Goal: Information Seeking & Learning: Learn about a topic

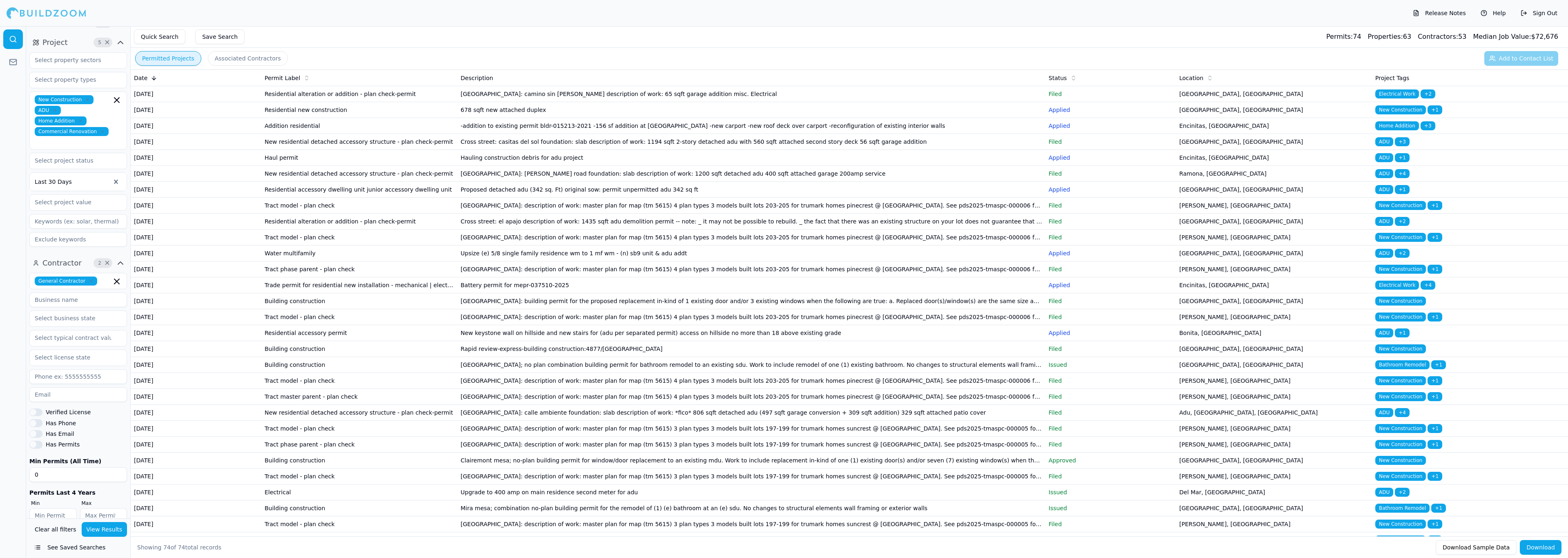
scroll to position [22, 0]
click at [265, 62] on button "Associated Contractors" at bounding box center [247, 58] width 80 height 15
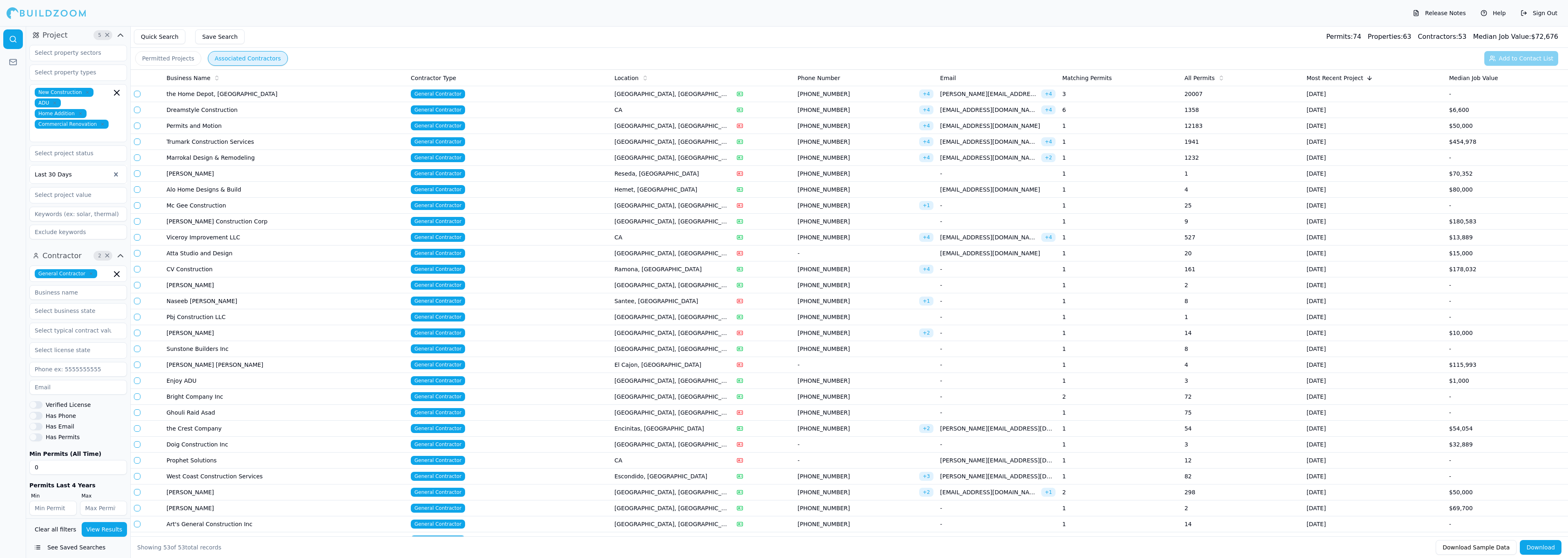
click at [667, 94] on td "[GEOGRAPHIC_DATA], [GEOGRAPHIC_DATA]" at bounding box center [672, 94] width 122 height 16
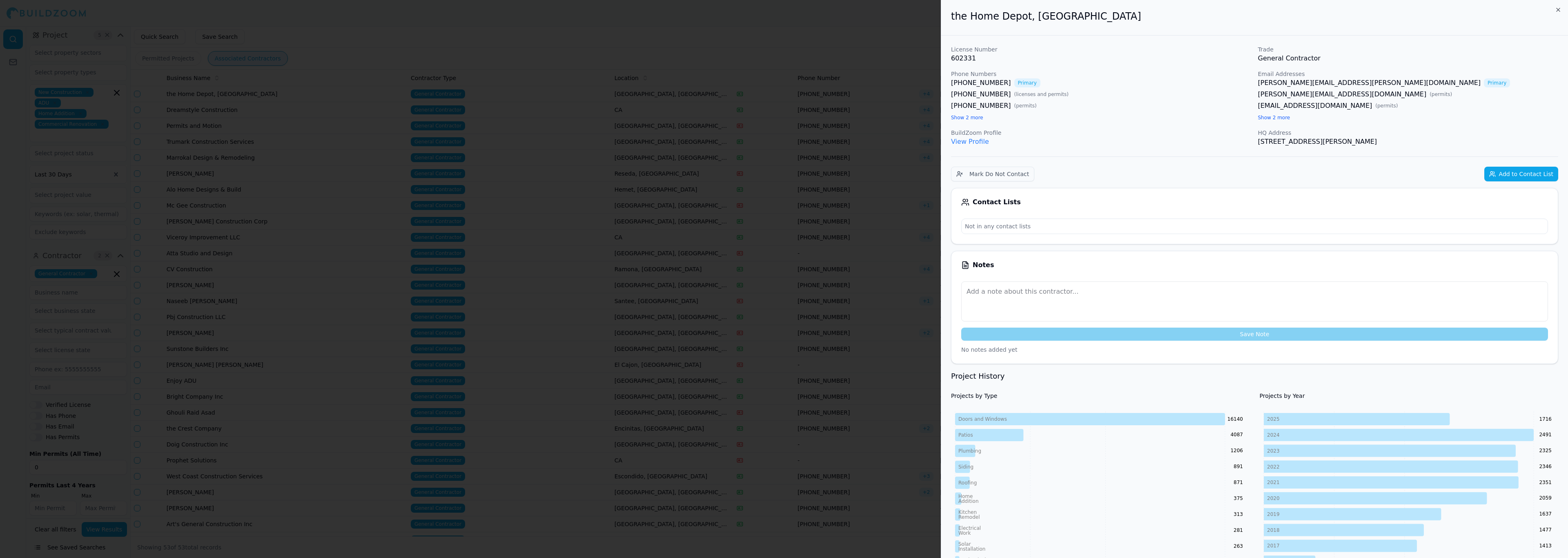
click at [545, 167] on div at bounding box center [784, 279] width 1568 height 558
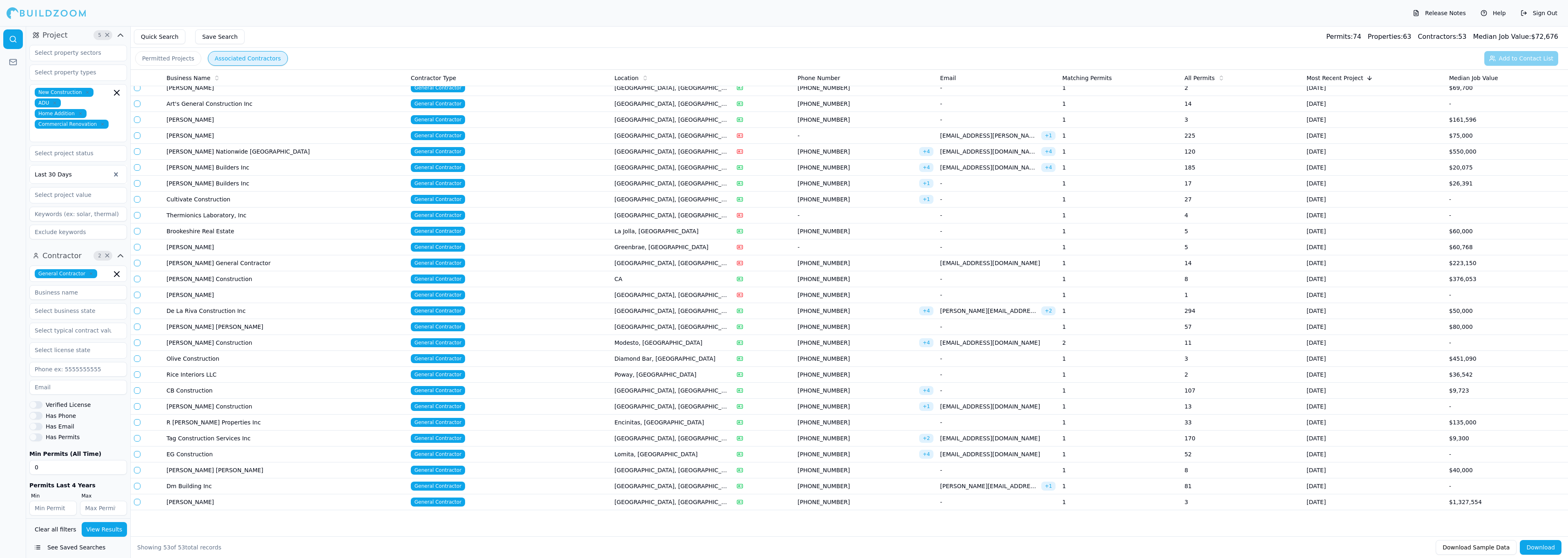
scroll to position [451, 0]
click at [620, 415] on td "Encinitas, [GEOGRAPHIC_DATA]" at bounding box center [672, 423] width 122 height 16
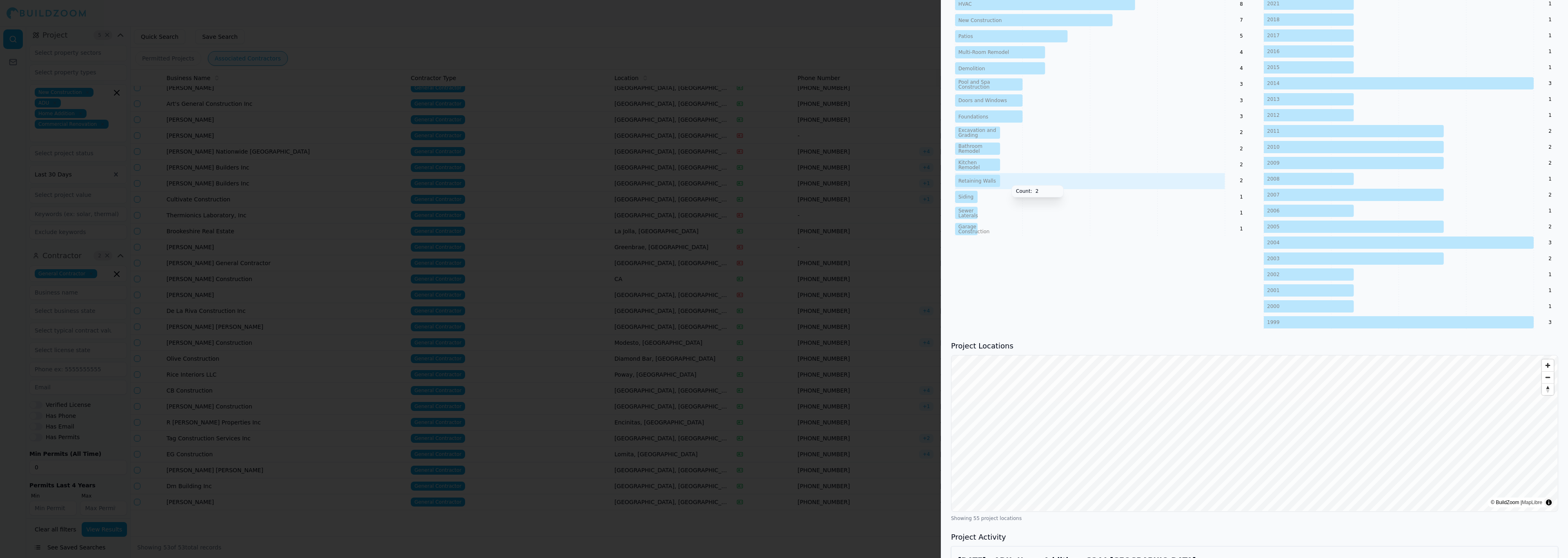
scroll to position [306, 0]
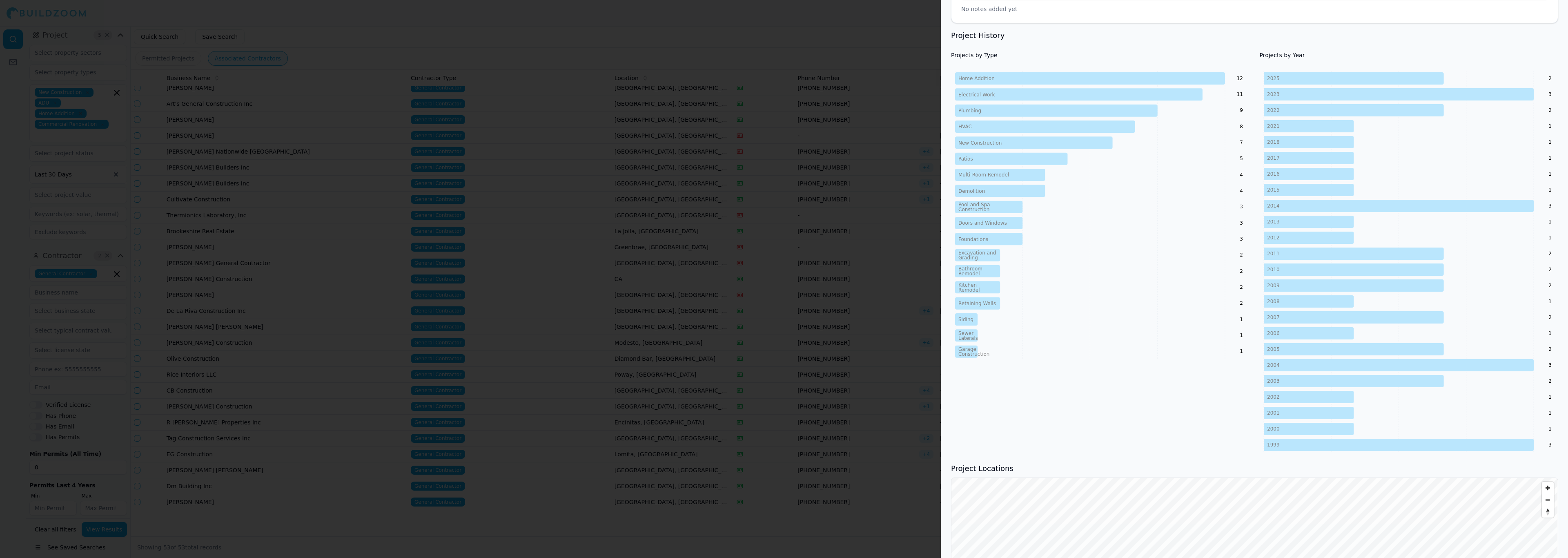
click at [549, 107] on div at bounding box center [784, 279] width 1568 height 558
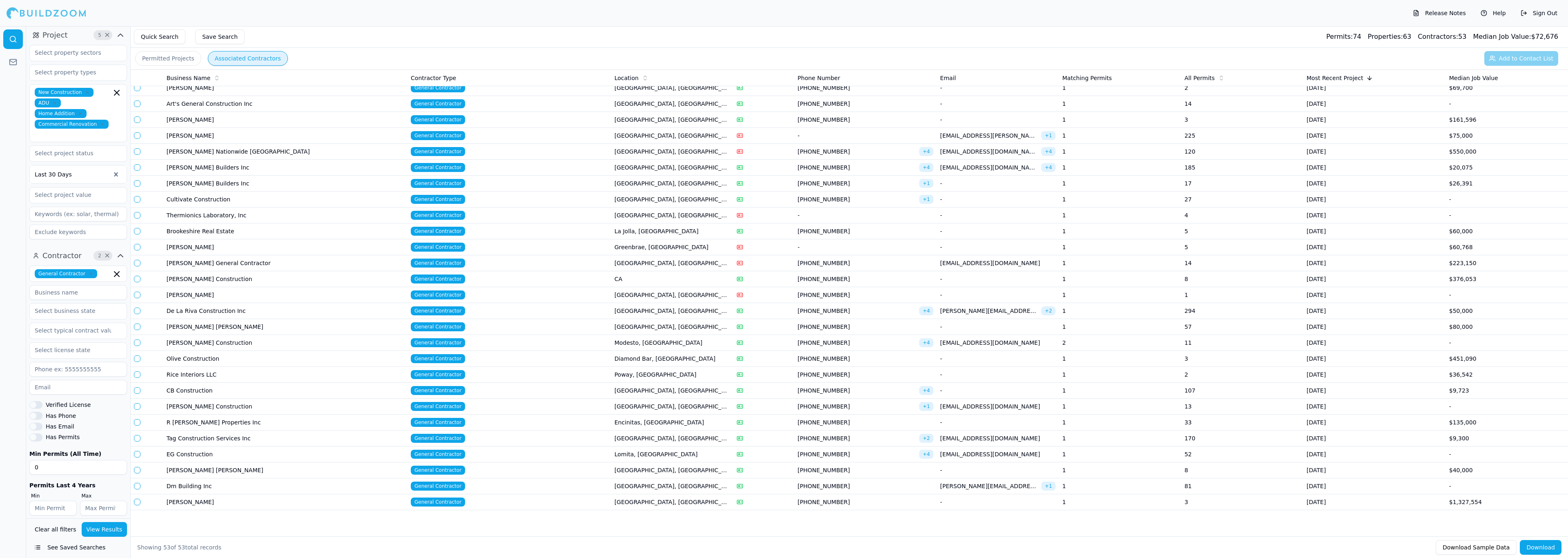
click at [600, 500] on td "General Contractor" at bounding box center [509, 503] width 204 height 16
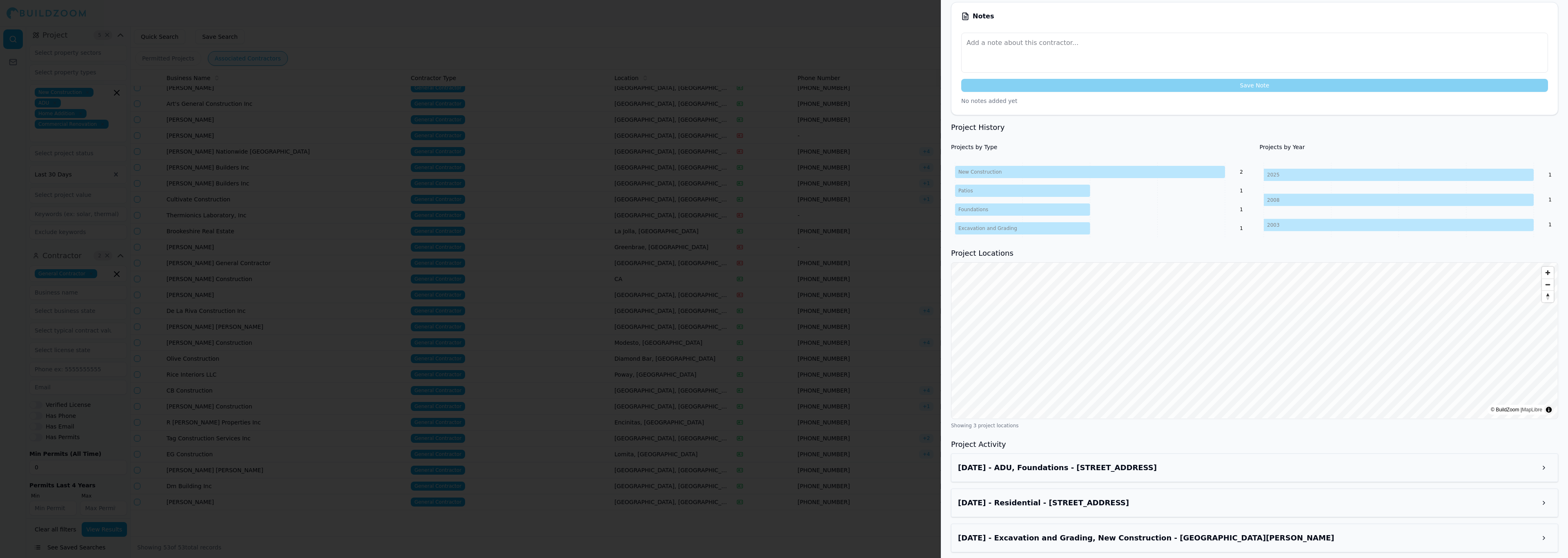
scroll to position [221, 0]
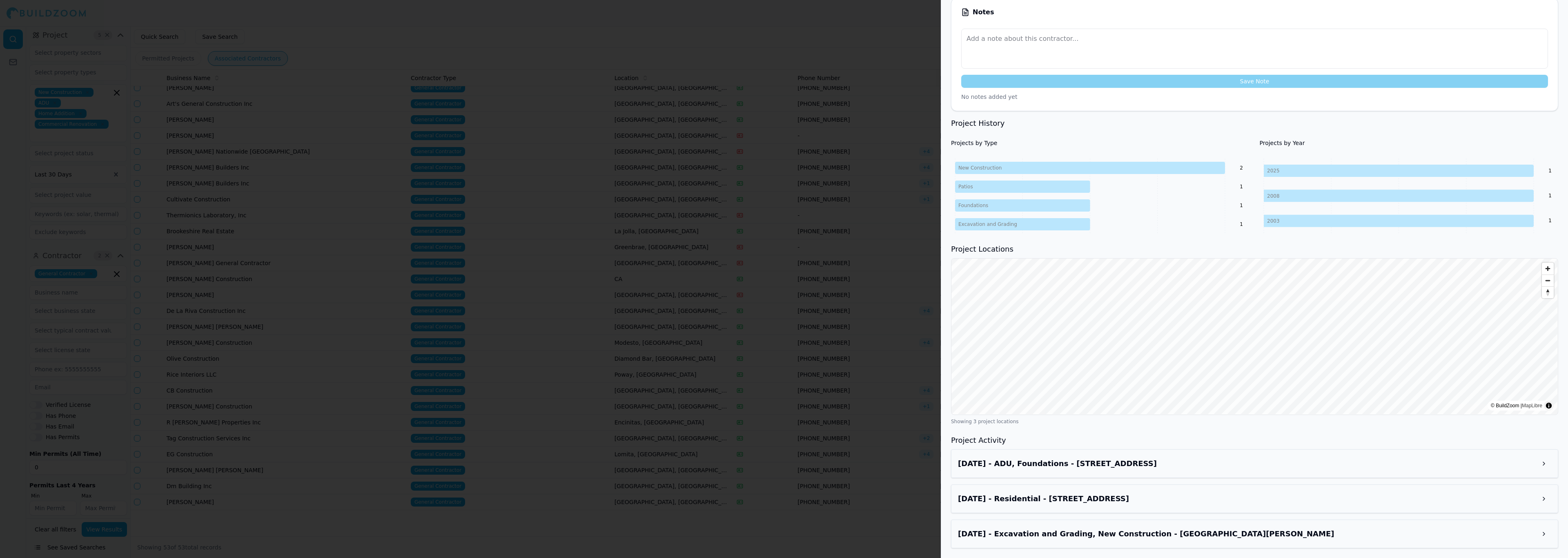
click at [1097, 466] on h3 "[DATE] - ADU, Foundations - [STREET_ADDRESS]" at bounding box center [1247, 464] width 579 height 12
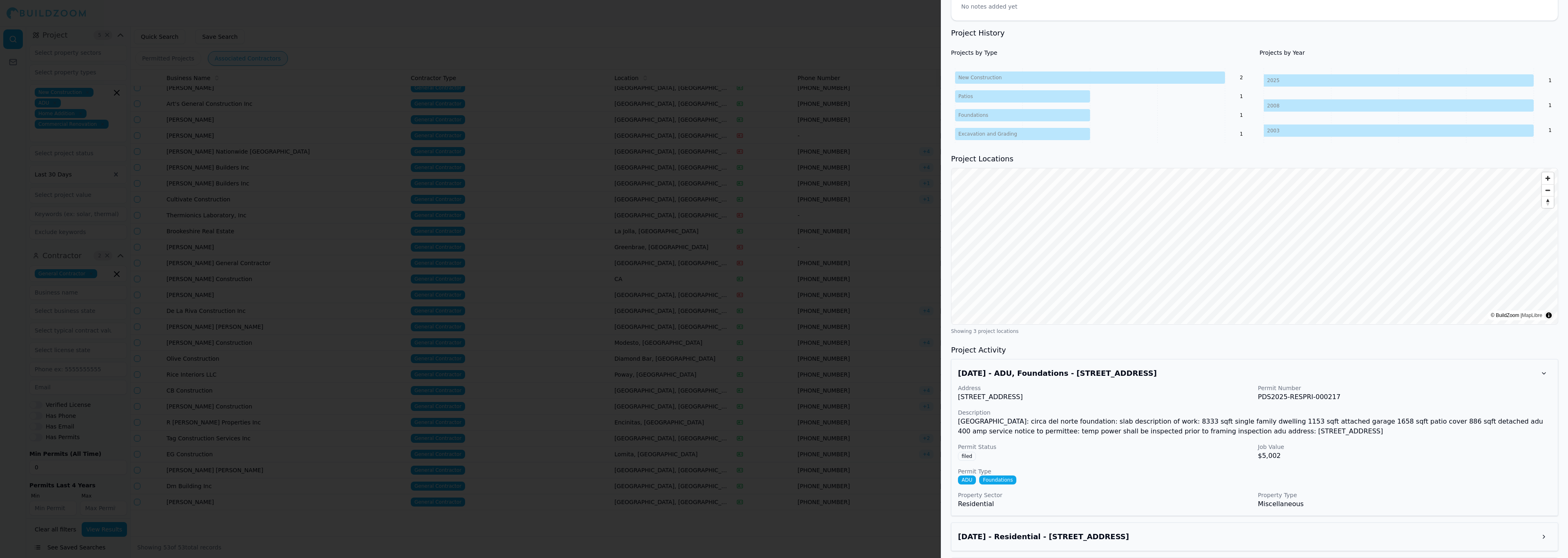
scroll to position [289, 0]
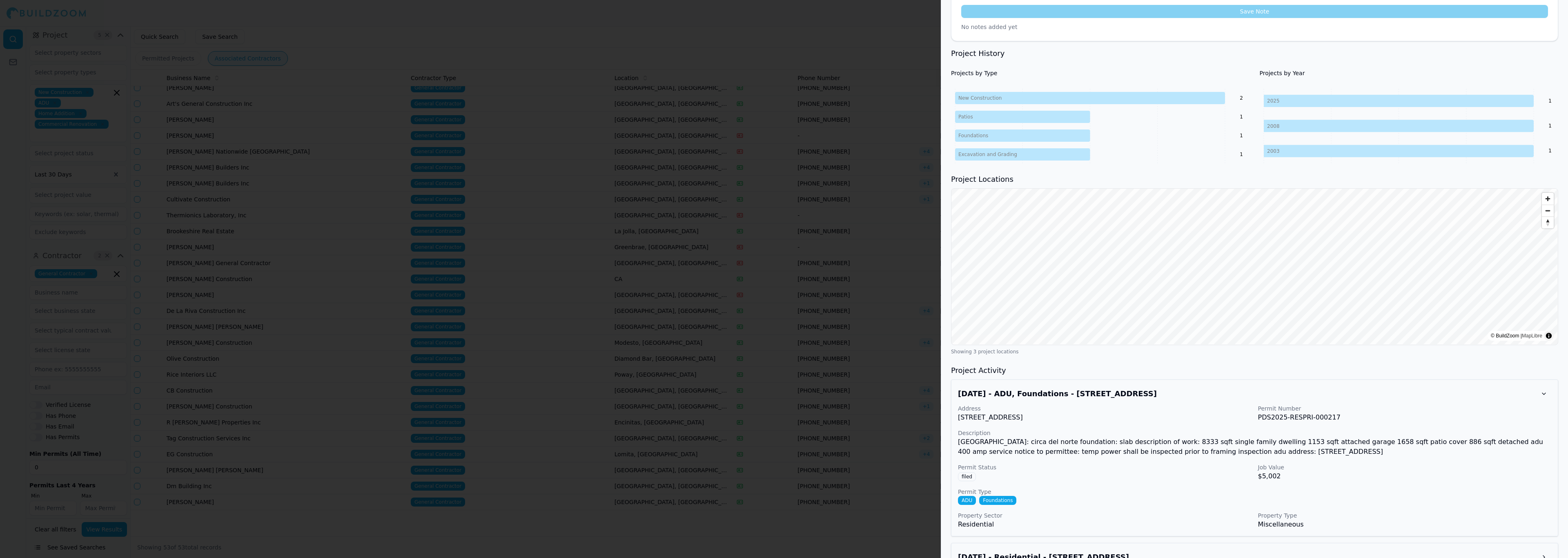
click at [1099, 396] on h3 "[DATE] - ADU, Foundations - [STREET_ADDRESS]" at bounding box center [1247, 394] width 579 height 12
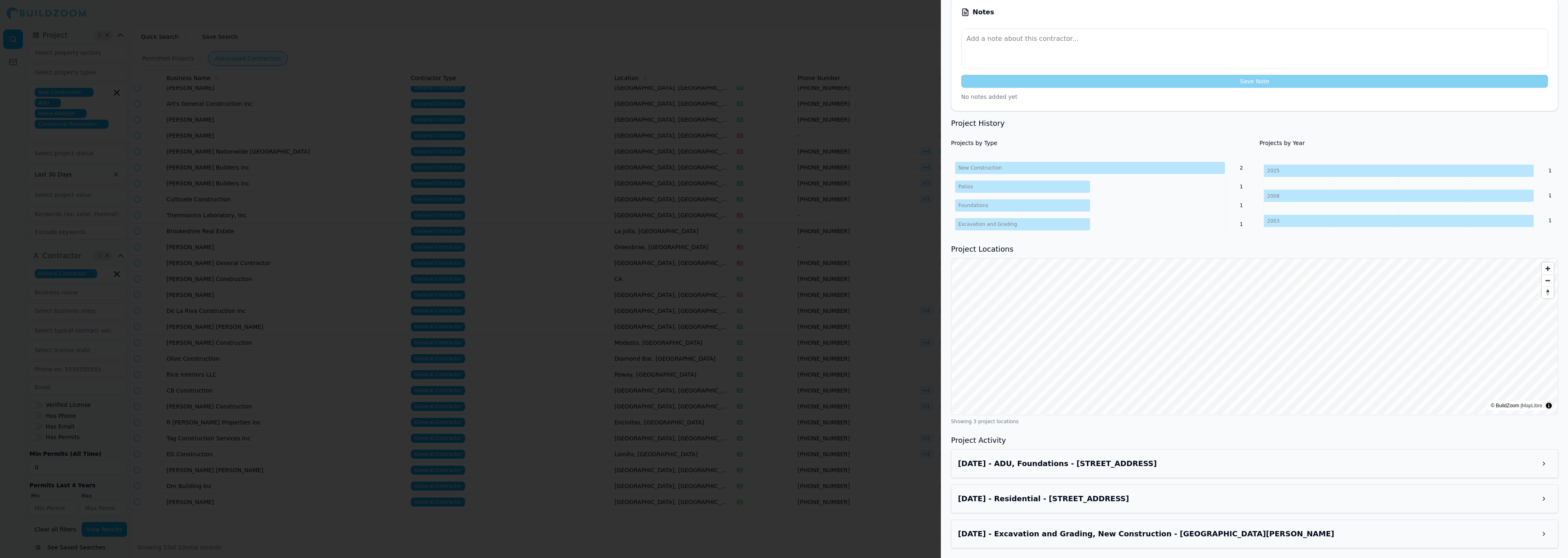
scroll to position [221, 0]
click at [1293, 256] on div "Project Locations © BuildZoom | MapLibre Showing 3 project locations" at bounding box center [1255, 334] width 607 height 182
click at [1356, 433] on div "License Number 985718 Trade General Contractor Phone Numbers [PHONE_NUMBER] Pri…" at bounding box center [1255, 187] width 627 height 741
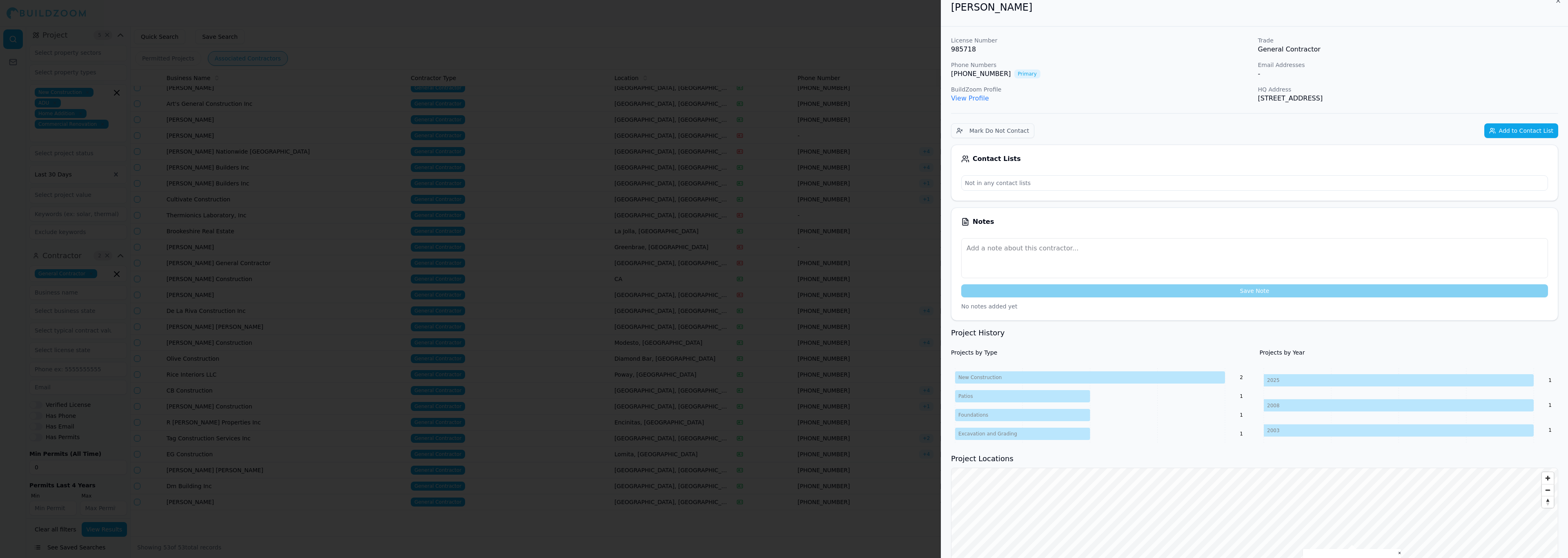
scroll to position [0, 0]
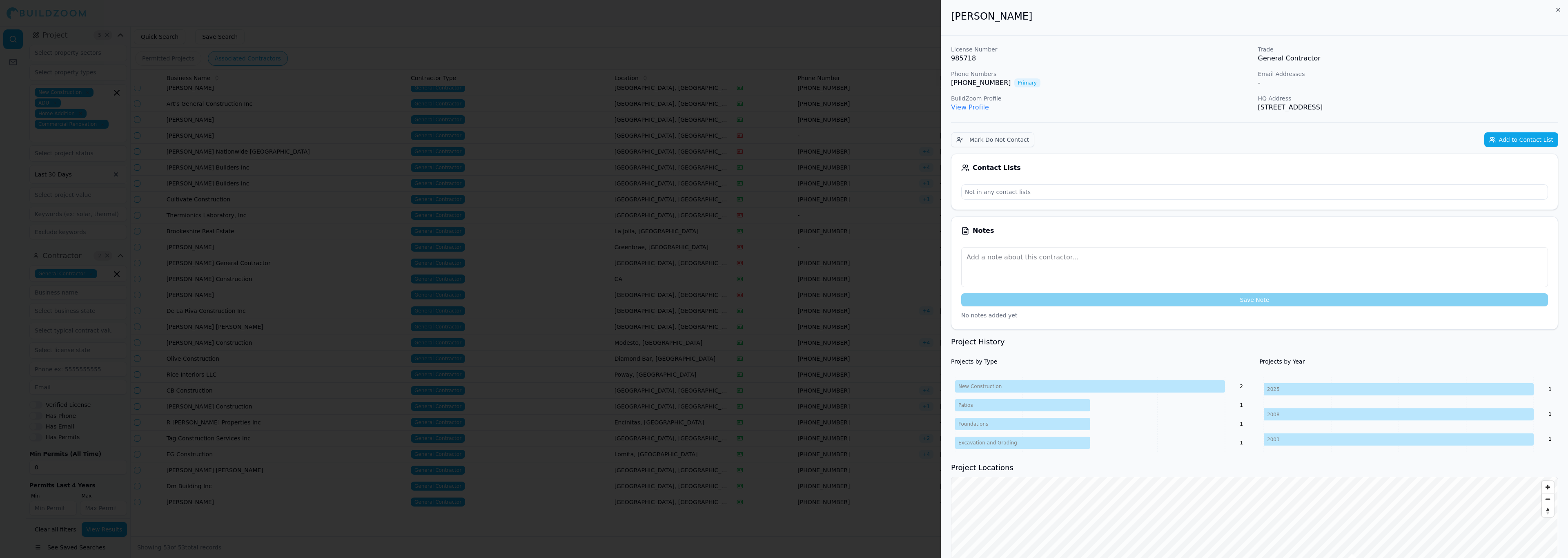
click at [968, 108] on link "View Profile" at bounding box center [970, 107] width 38 height 8
click at [816, 309] on div at bounding box center [784, 279] width 1568 height 558
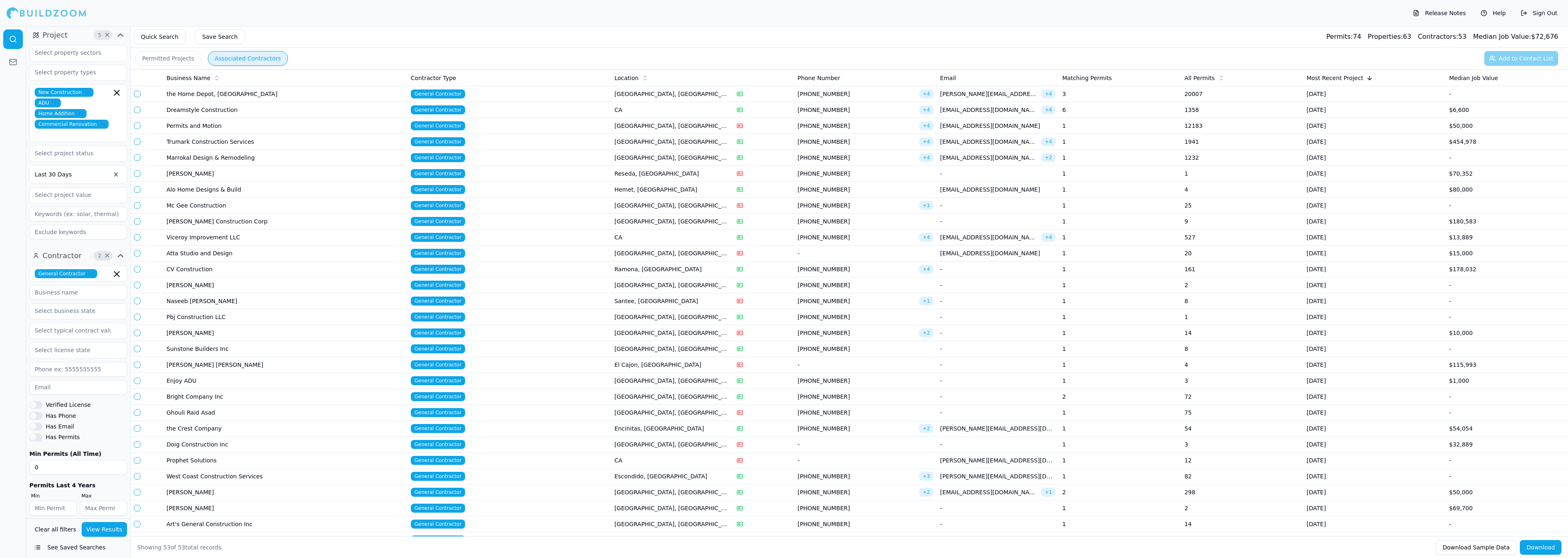
click at [651, 127] on td "[GEOGRAPHIC_DATA], [GEOGRAPHIC_DATA]" at bounding box center [672, 126] width 122 height 16
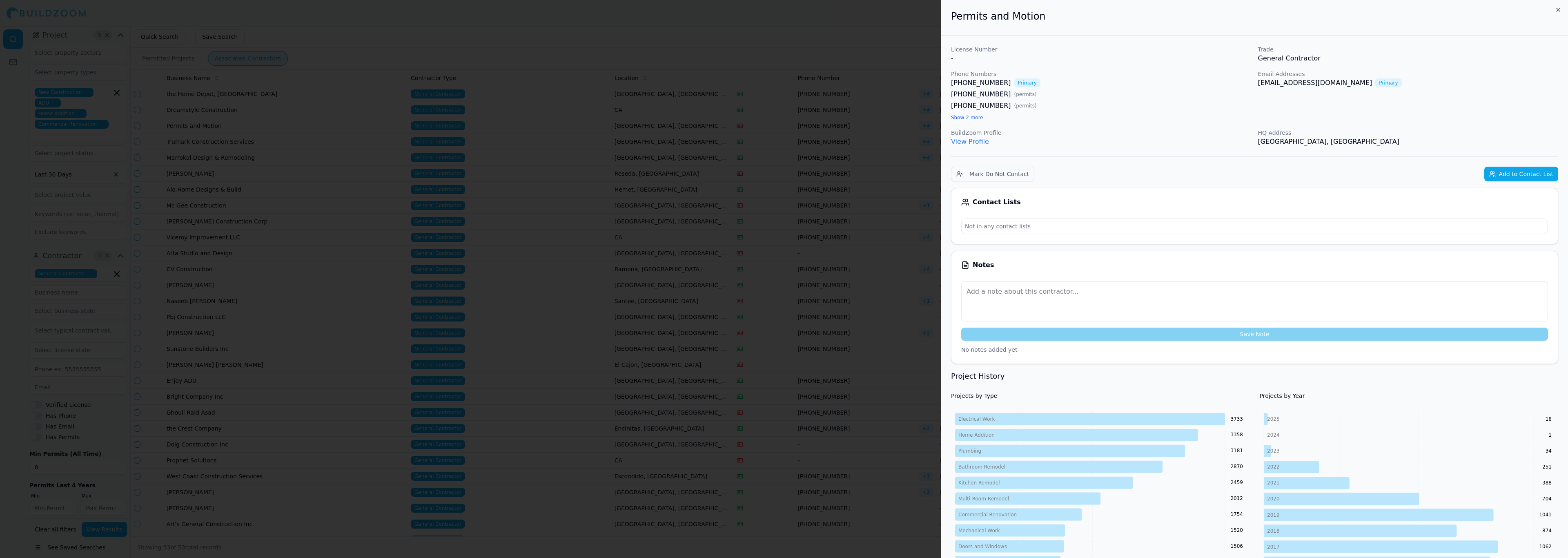
click at [971, 142] on link "View Profile" at bounding box center [970, 141] width 38 height 8
click at [872, 242] on div at bounding box center [784, 279] width 1568 height 558
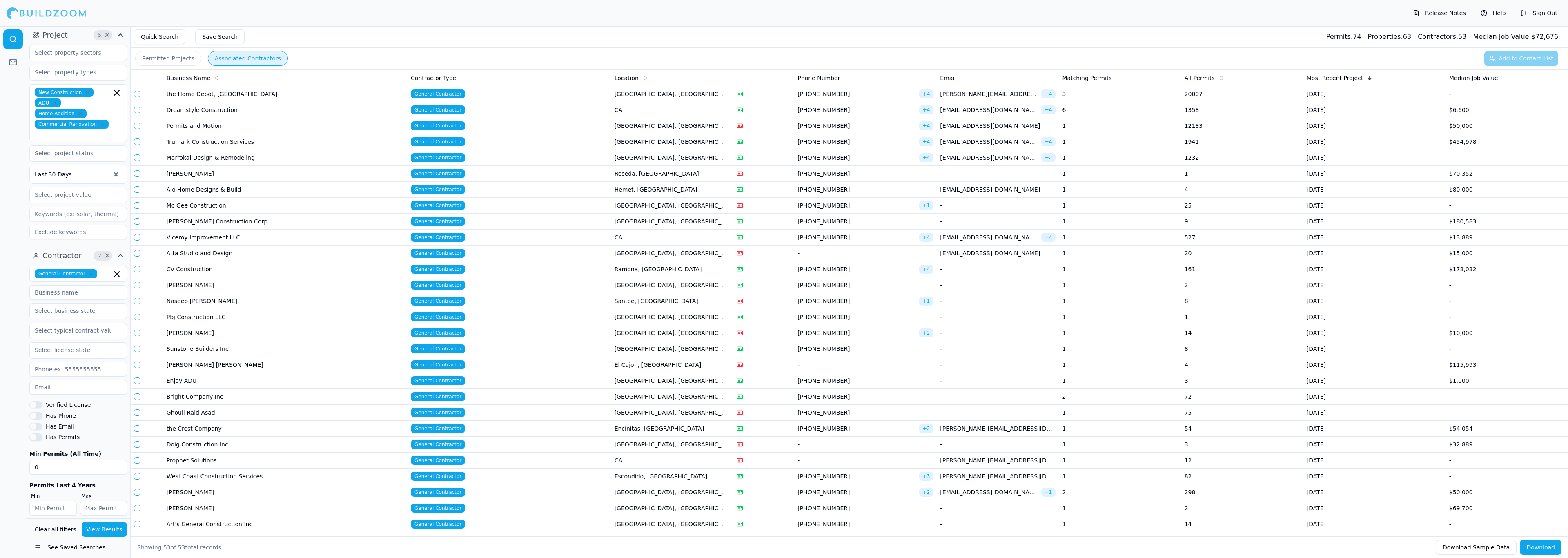
click at [637, 261] on td "[GEOGRAPHIC_DATA], [GEOGRAPHIC_DATA]" at bounding box center [672, 253] width 122 height 16
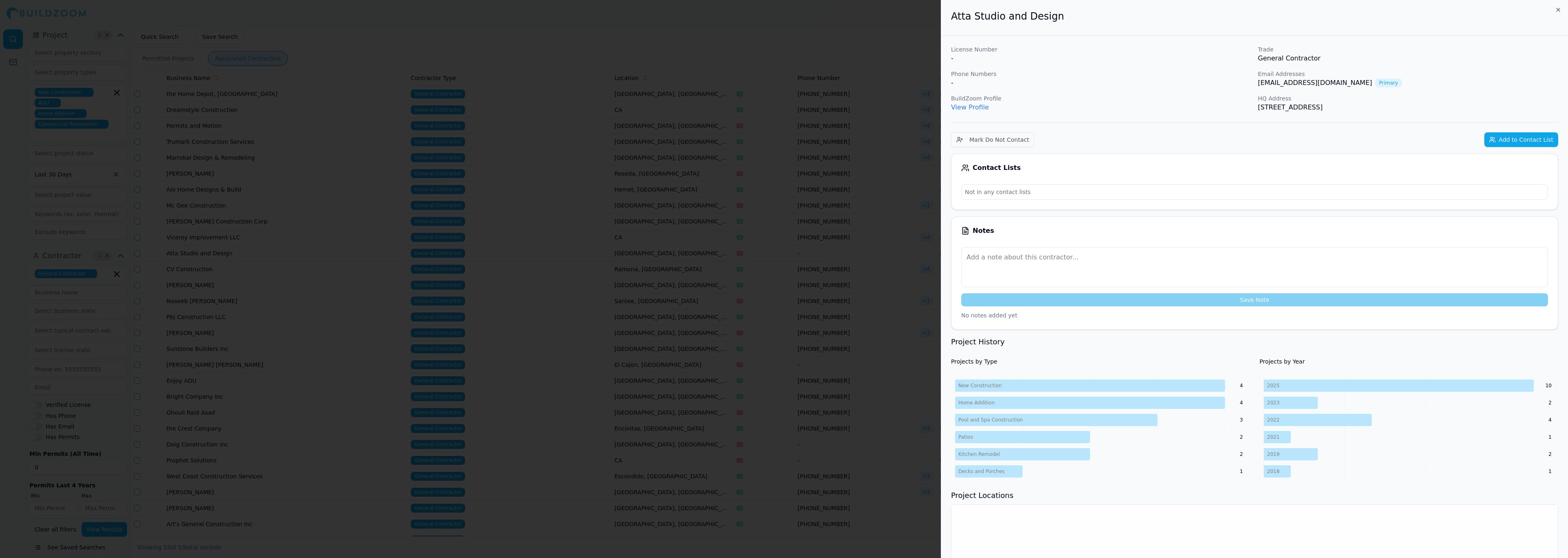
click at [975, 107] on link "View Profile" at bounding box center [970, 107] width 38 height 8
click at [665, 48] on div at bounding box center [784, 279] width 1568 height 558
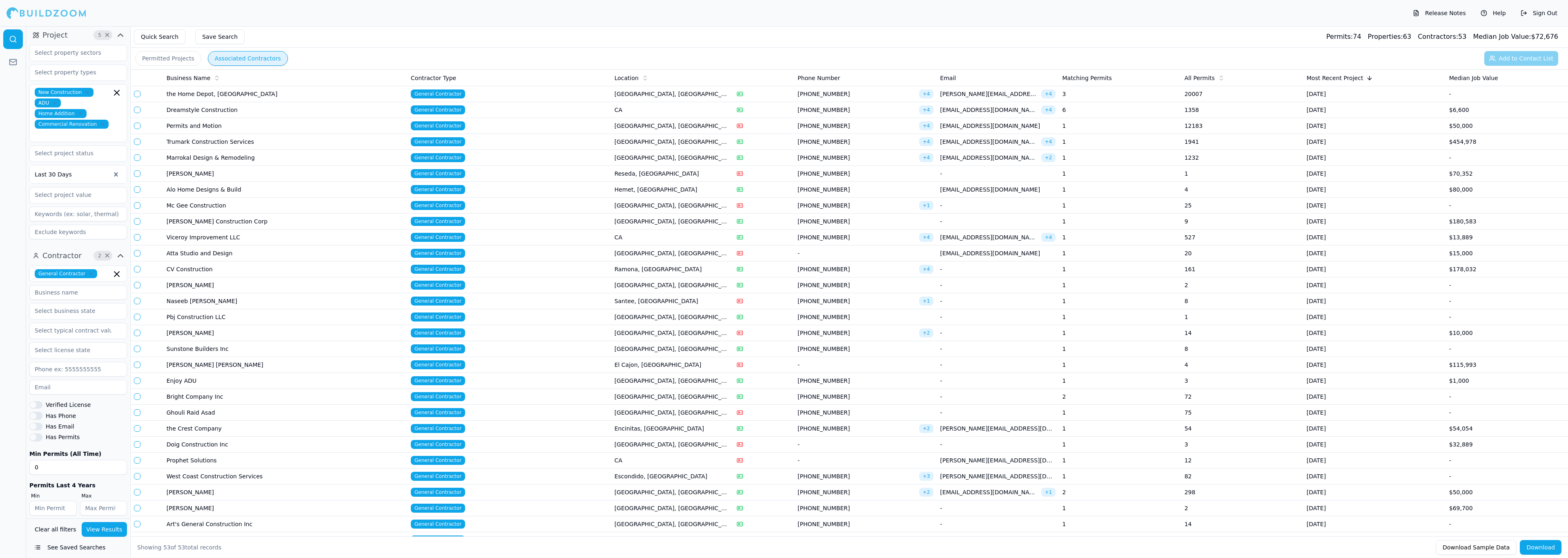
click at [635, 325] on td "[GEOGRAPHIC_DATA], [GEOGRAPHIC_DATA]" at bounding box center [672, 317] width 122 height 16
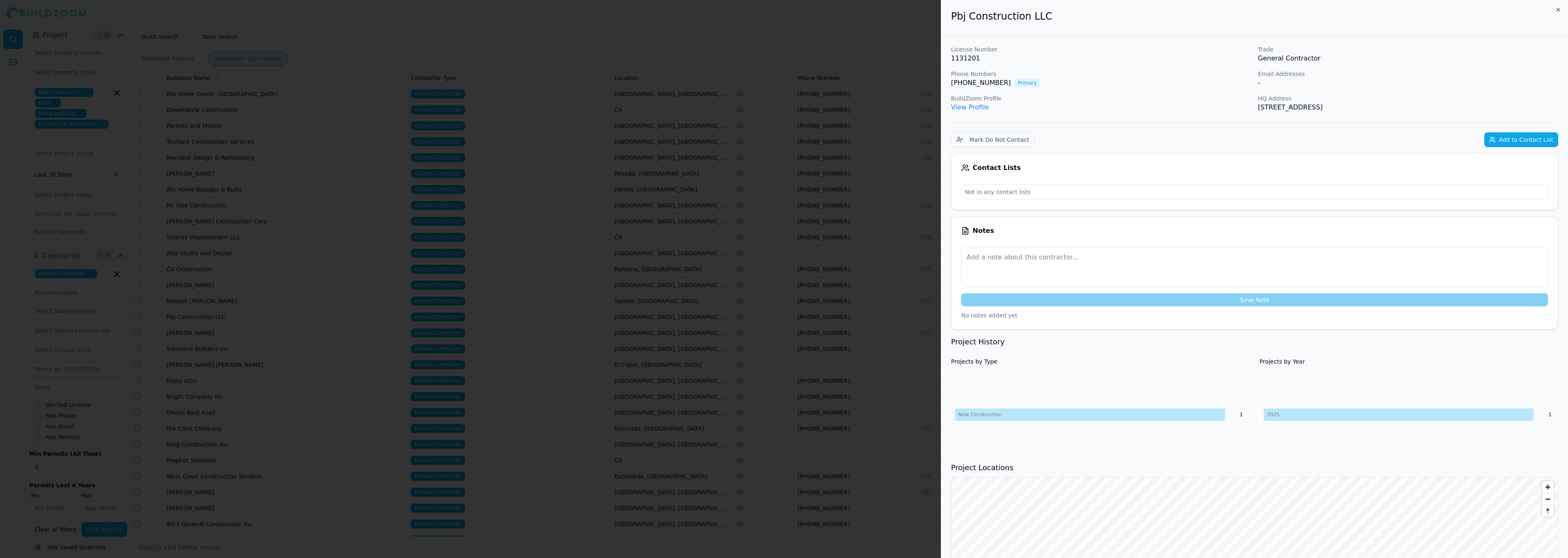
click at [976, 107] on link "View Profile" at bounding box center [970, 107] width 38 height 8
click at [293, 283] on div at bounding box center [784, 279] width 1568 height 558
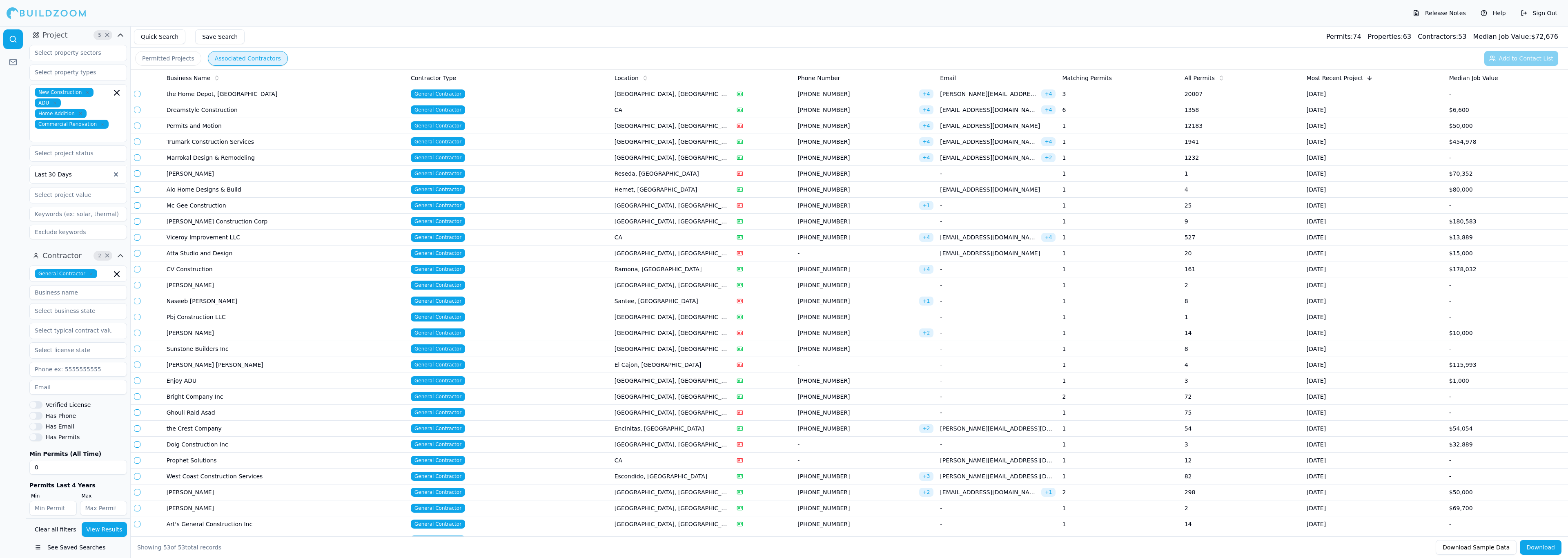
click at [631, 355] on td "[GEOGRAPHIC_DATA], [GEOGRAPHIC_DATA]" at bounding box center [672, 349] width 122 height 16
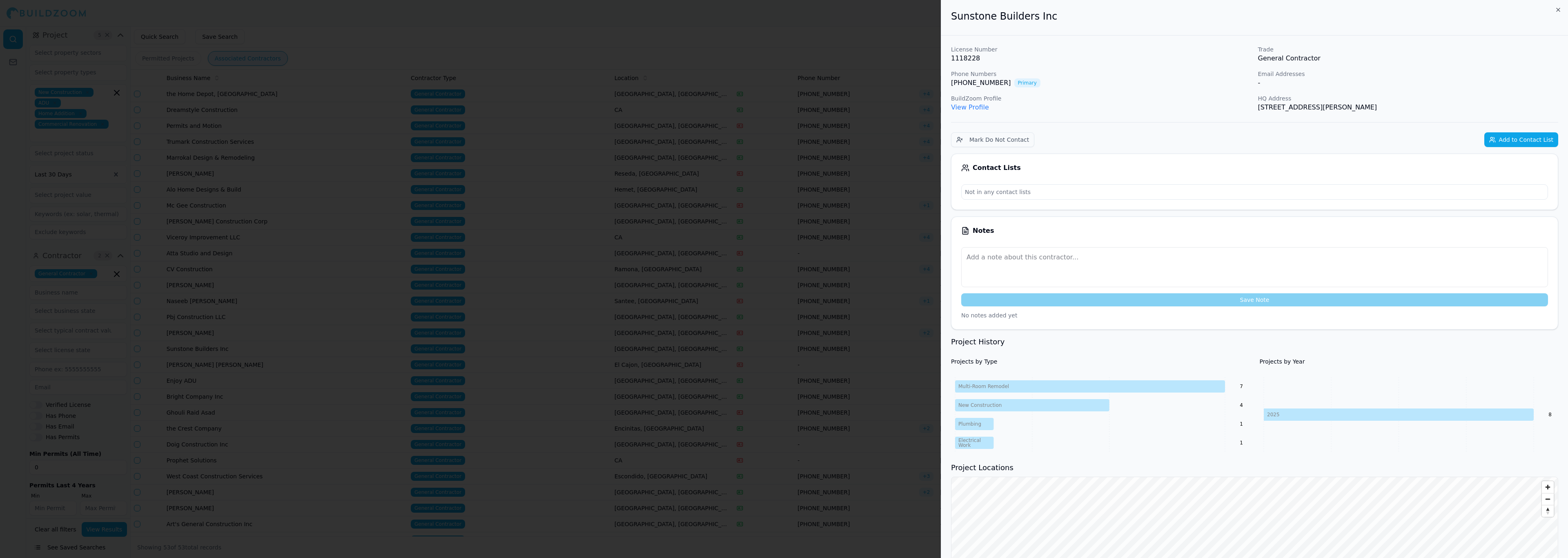
click at [976, 108] on link "View Profile" at bounding box center [970, 107] width 38 height 8
click at [1512, 137] on button "Add to Contact List" at bounding box center [1521, 140] width 74 height 15
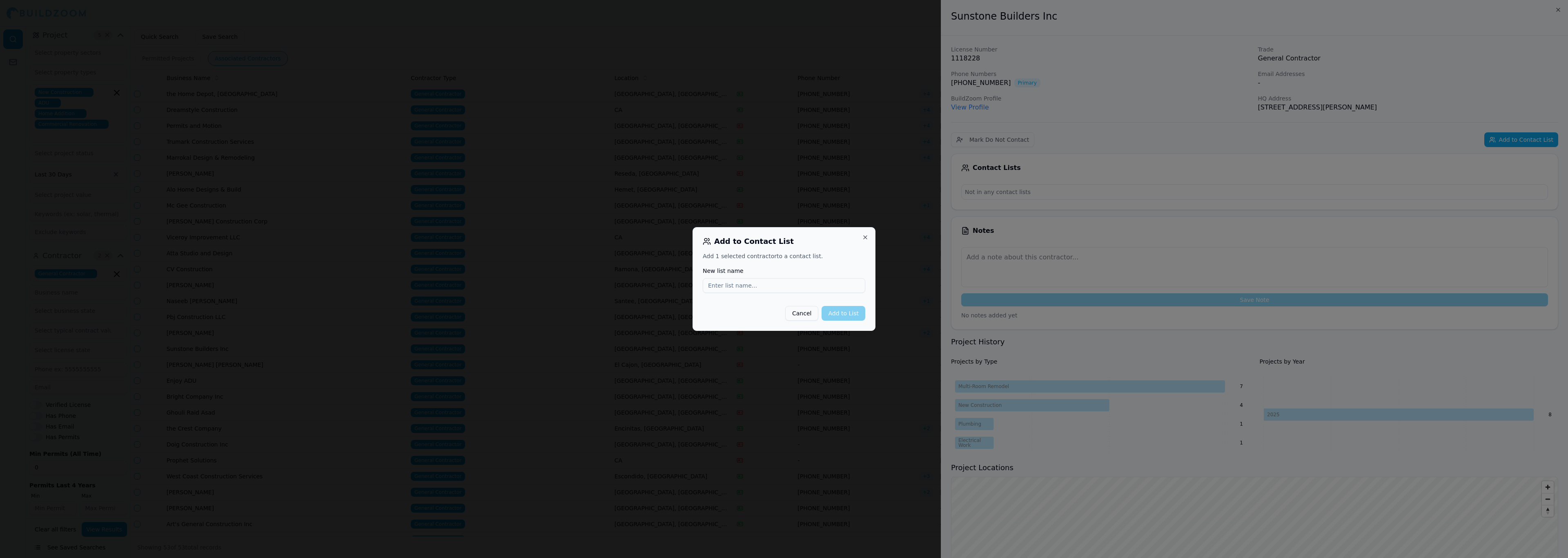
click at [771, 284] on input "New list name" at bounding box center [784, 286] width 163 height 15
type input "GC [GEOGRAPHIC_DATA]"
click at [836, 310] on button "Add to List" at bounding box center [844, 313] width 44 height 15
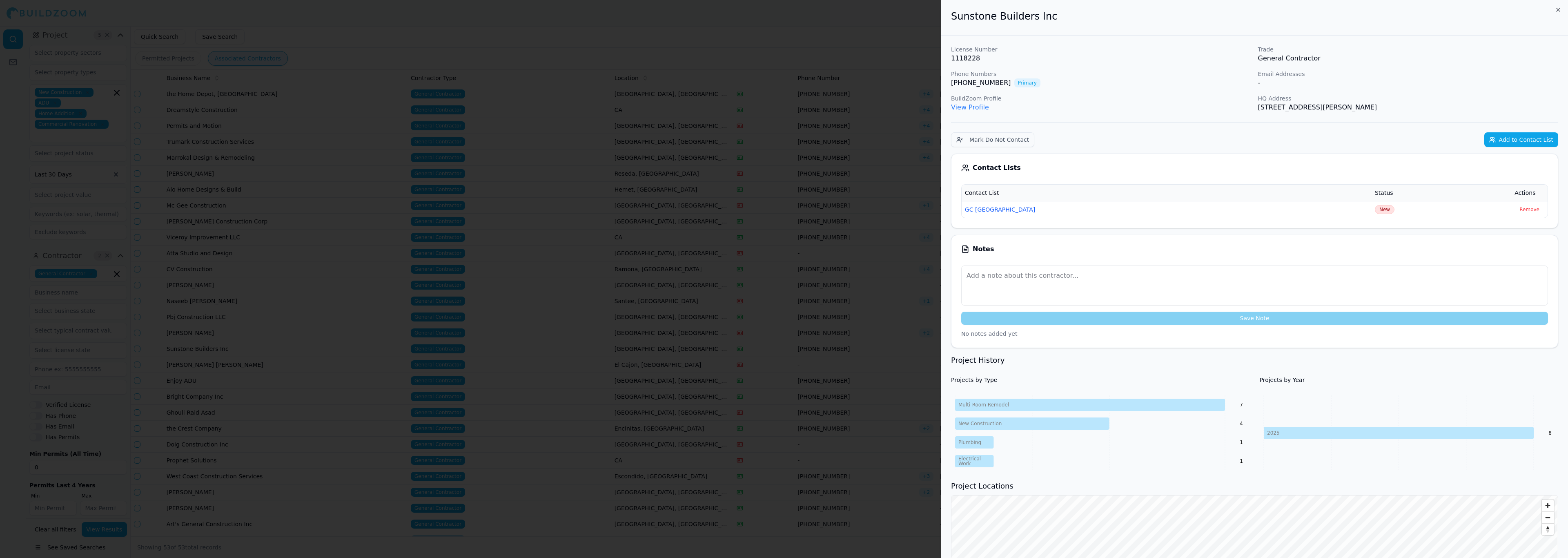
click at [817, 24] on div at bounding box center [784, 279] width 1568 height 558
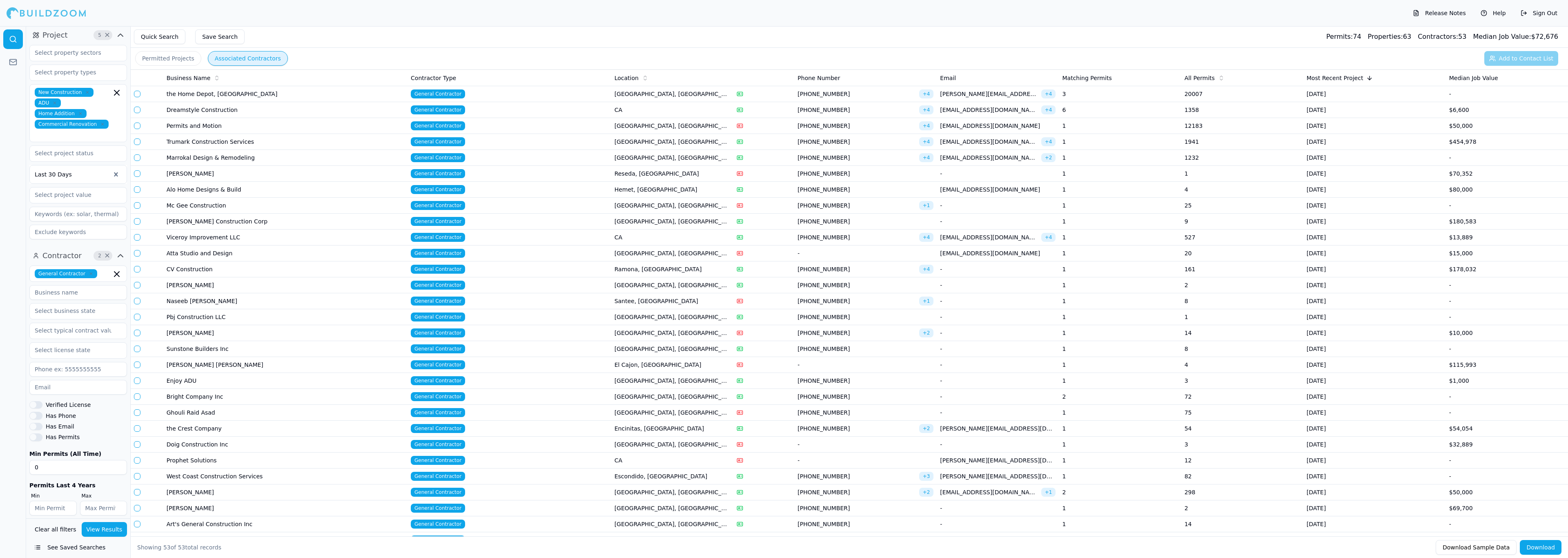
click at [632, 389] on td "[GEOGRAPHIC_DATA], [GEOGRAPHIC_DATA]" at bounding box center [672, 381] width 122 height 16
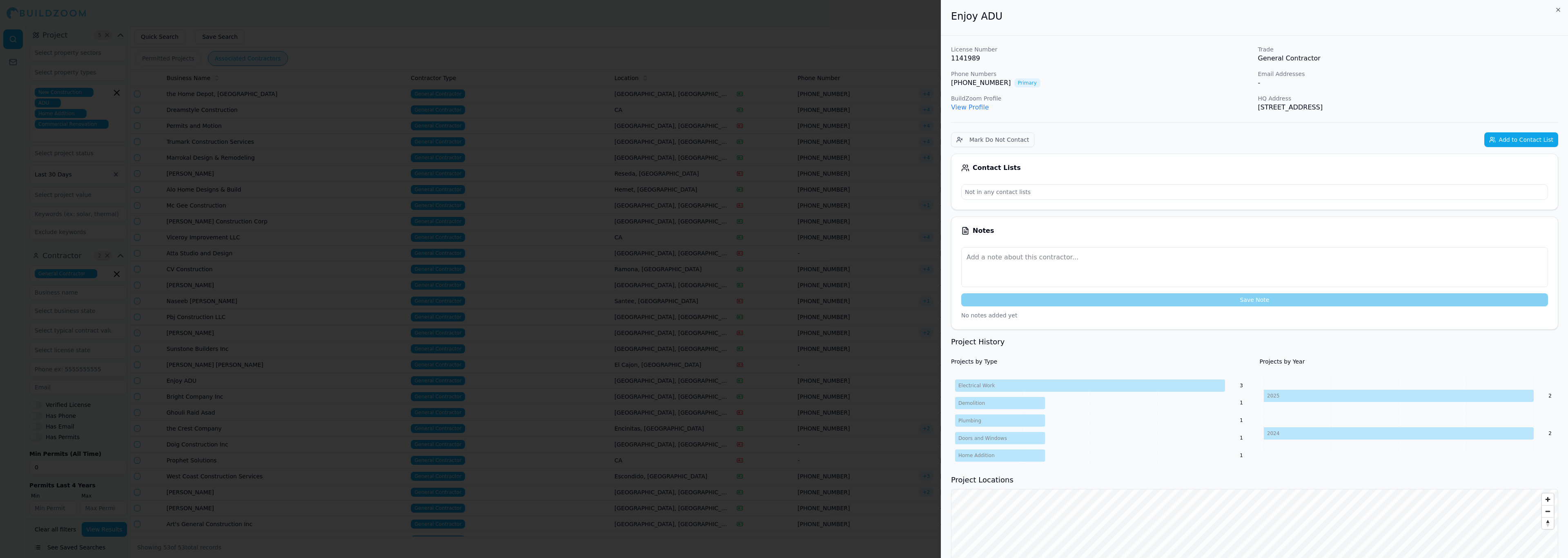
click at [964, 101] on p "BuildZoom Profile" at bounding box center [1101, 98] width 301 height 8
click at [964, 107] on link "View Profile" at bounding box center [970, 107] width 38 height 8
click at [656, 81] on div at bounding box center [784, 279] width 1568 height 558
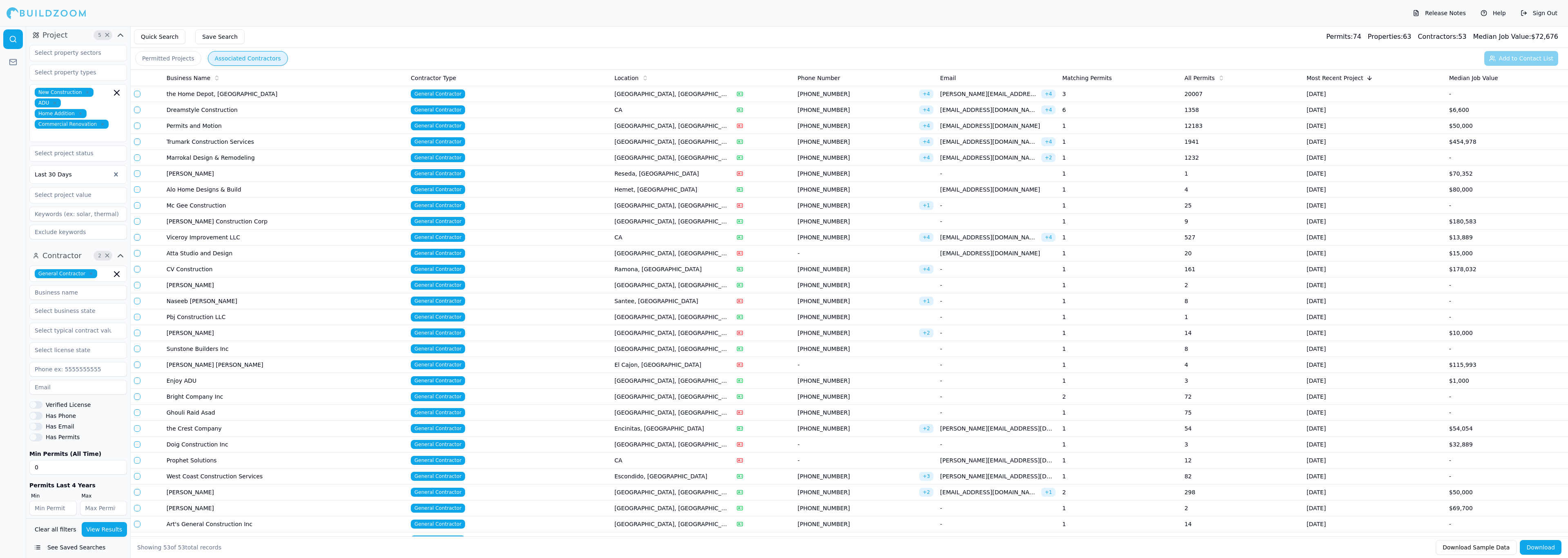
click at [623, 437] on td "Encinitas, [GEOGRAPHIC_DATA]" at bounding box center [672, 429] width 122 height 16
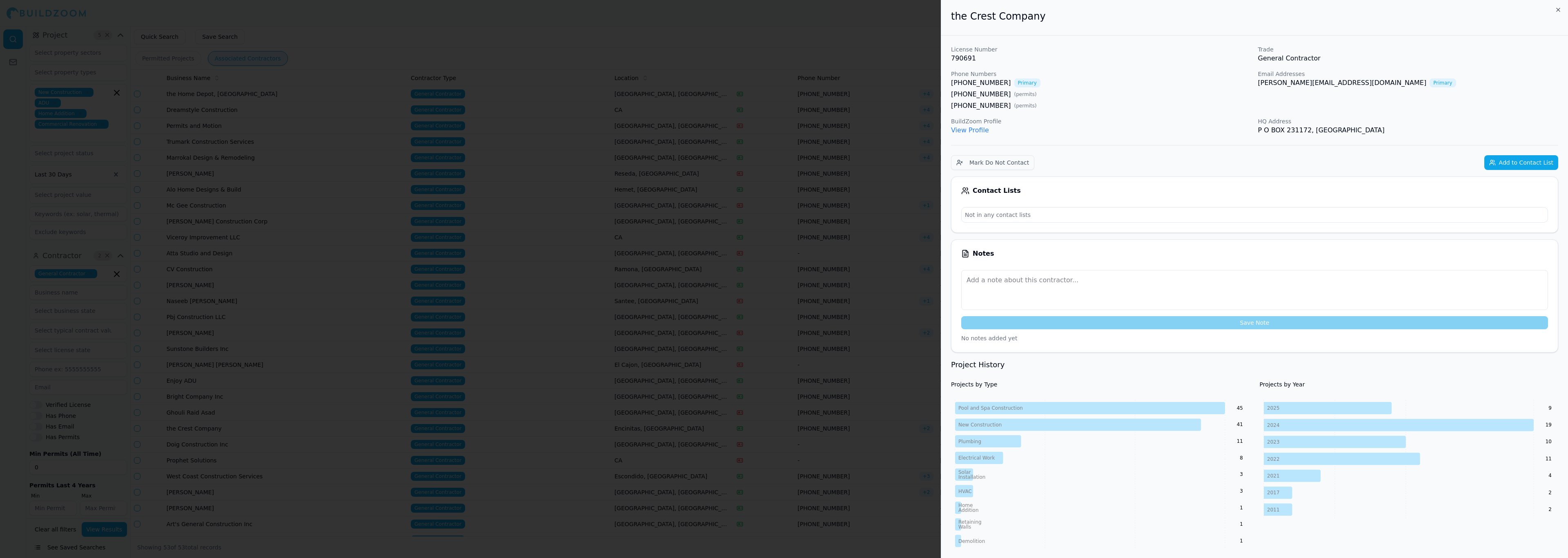
click at [967, 129] on link "View Profile" at bounding box center [970, 130] width 38 height 8
click at [592, 235] on div at bounding box center [784, 279] width 1568 height 558
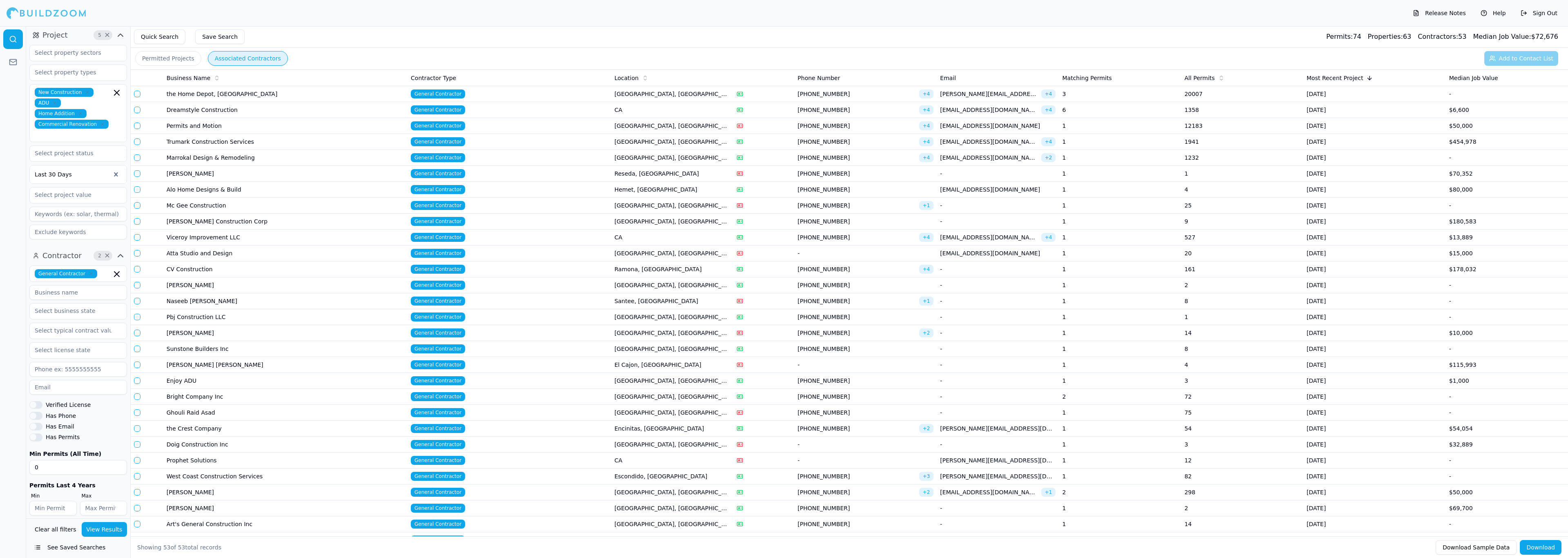
click at [659, 405] on td "[GEOGRAPHIC_DATA], [GEOGRAPHIC_DATA]" at bounding box center [672, 397] width 122 height 16
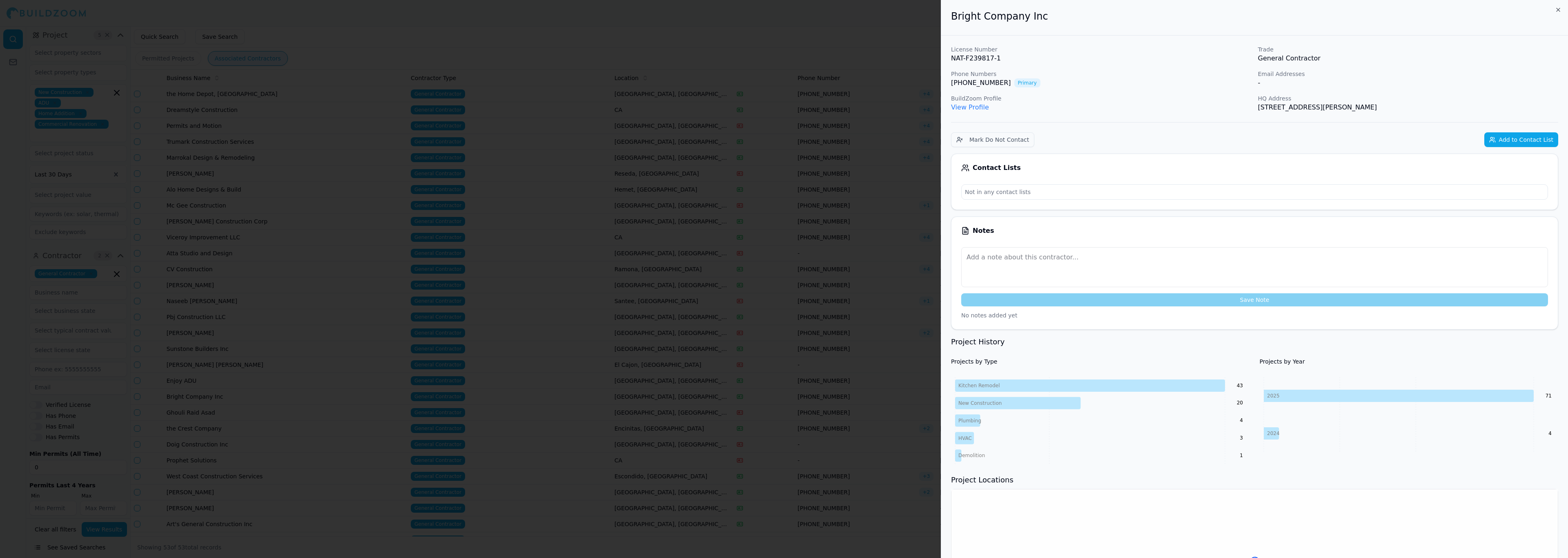
click at [976, 106] on link "View Profile" at bounding box center [970, 107] width 38 height 8
click at [668, 175] on div at bounding box center [784, 279] width 1568 height 558
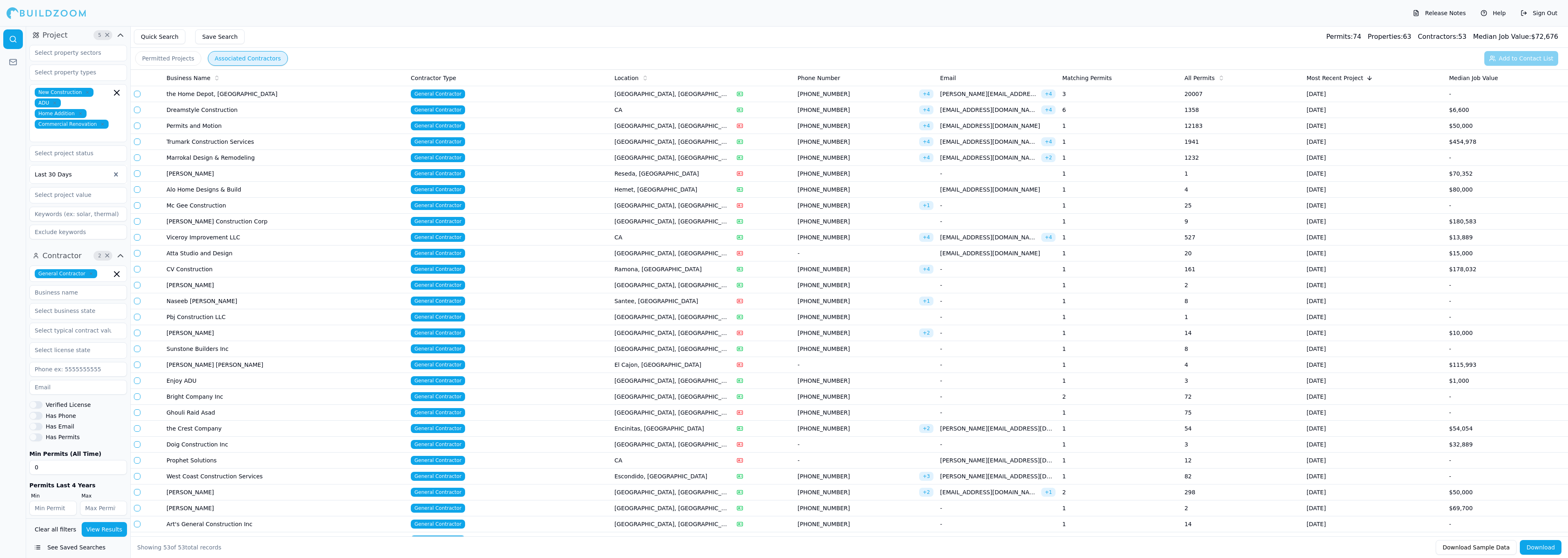
click at [190, 64] on button "Permitted Projects" at bounding box center [168, 58] width 66 height 15
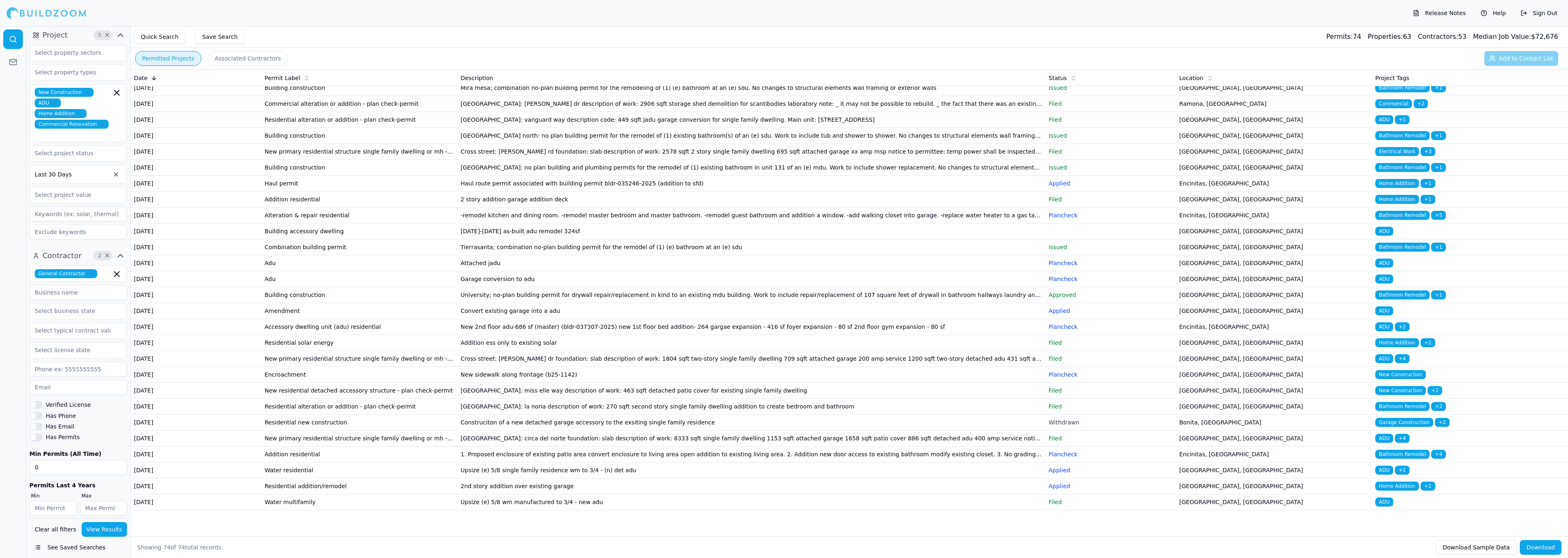
scroll to position [1042, 0]
click at [589, 96] on td "Mira mesa; combination no-plan building permit for the remodeling of (1) (e) ba…" at bounding box center [751, 88] width 588 height 16
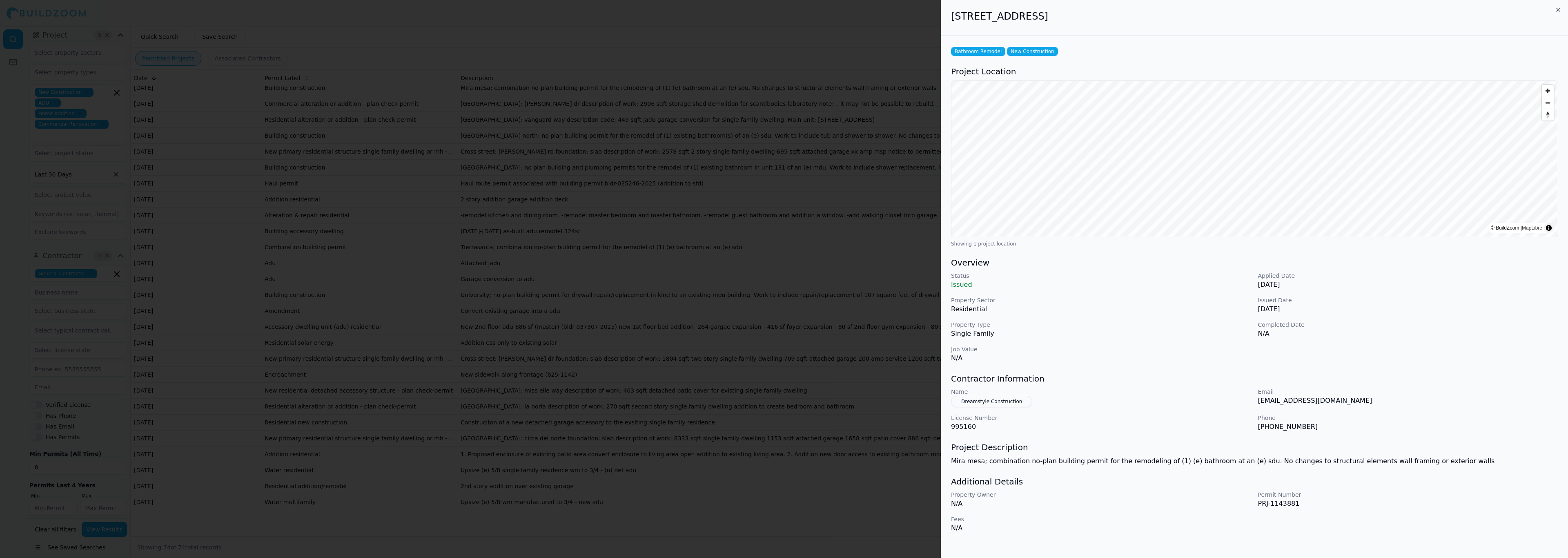
click at [1335, 422] on p "Phone" at bounding box center [1409, 418] width 301 height 8
click at [1003, 406] on button "Dreamstyle Construction" at bounding box center [991, 401] width 81 height 12
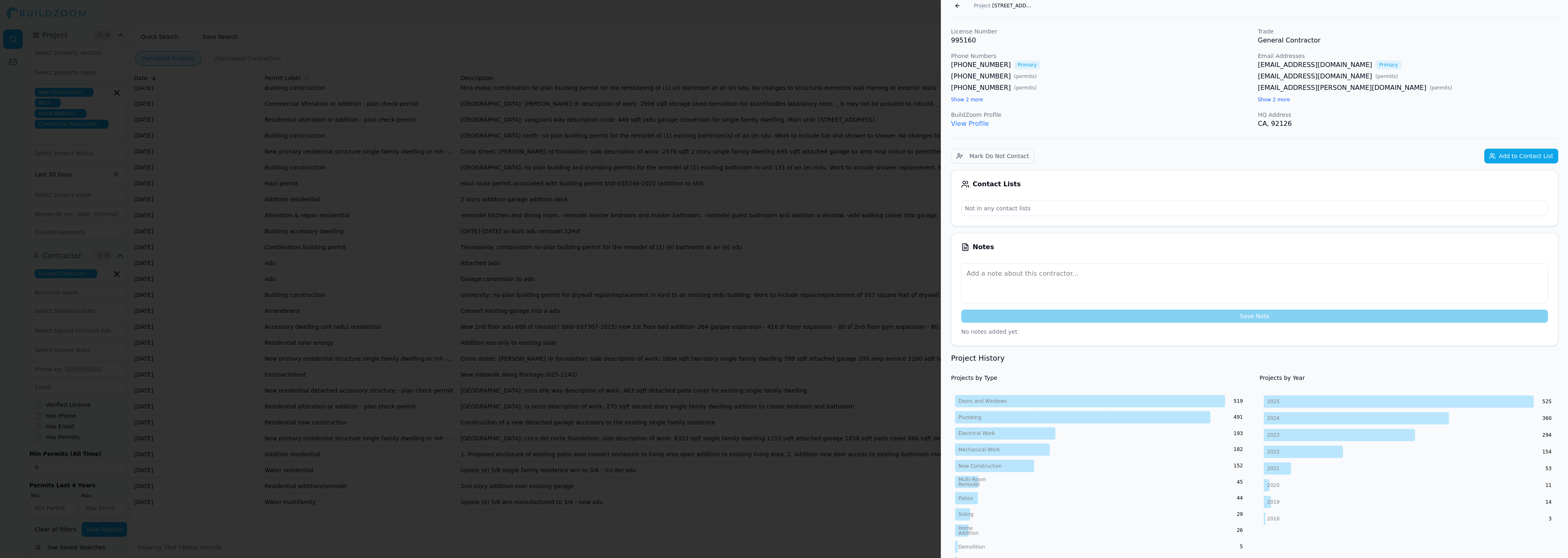
scroll to position [0, 0]
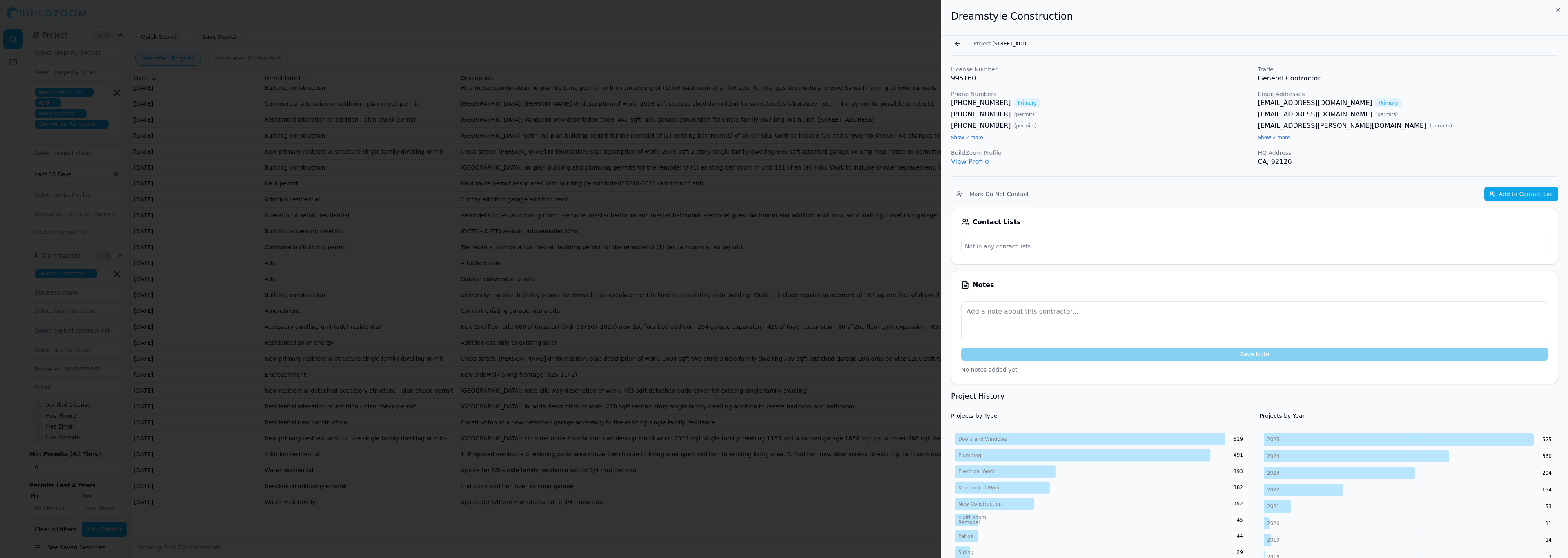
click at [1529, 199] on button "Add to Contact List" at bounding box center [1521, 194] width 74 height 15
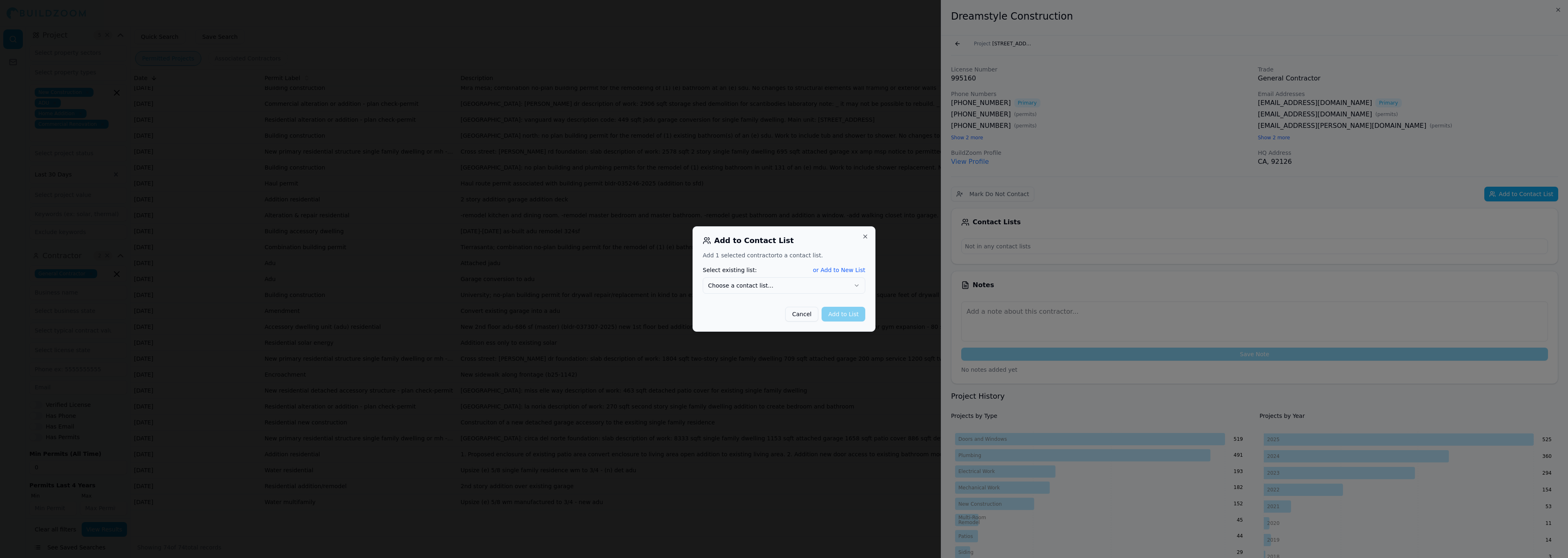
click at [788, 287] on button "Choose a contact list..." at bounding box center [784, 285] width 163 height 16
click at [844, 316] on button "Add to List" at bounding box center [844, 314] width 44 height 15
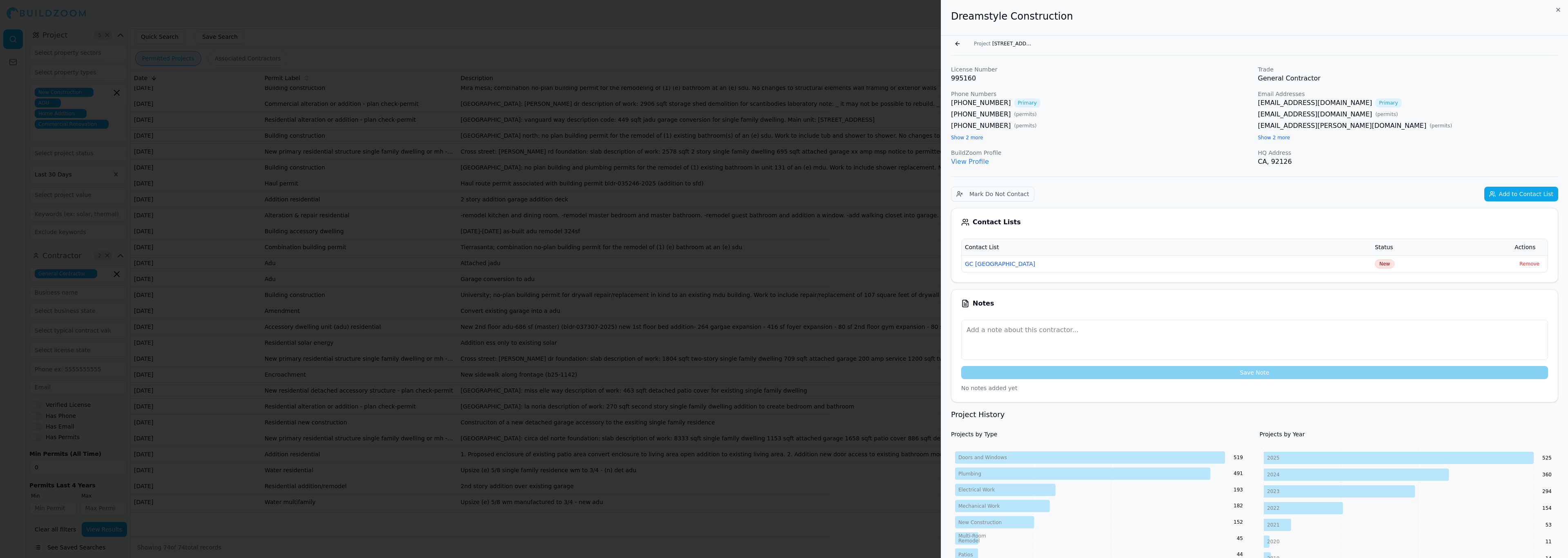
click at [962, 133] on div "[PHONE_NUMBER] Primary [PHONE_NUMBER] ( permits ) [PHONE_NUMBER] ( permits ) Sh…" at bounding box center [1101, 120] width 301 height 44
click at [962, 136] on button "Show 2 more" at bounding box center [967, 138] width 32 height 7
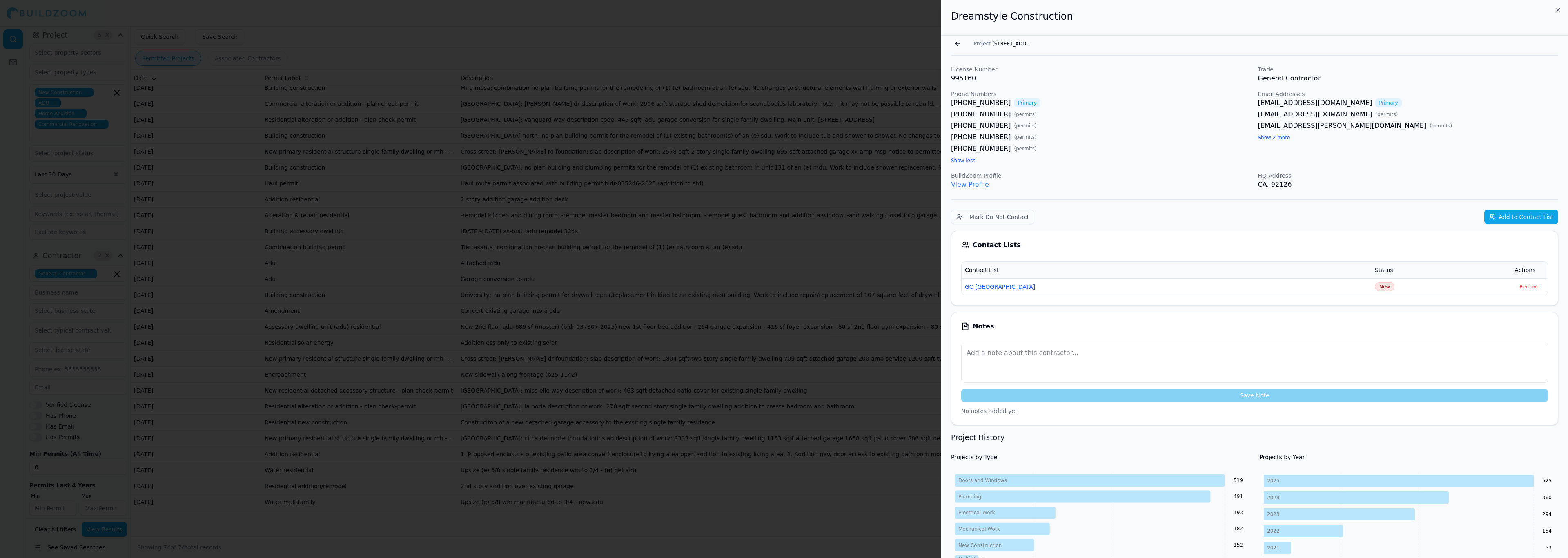
click at [981, 188] on link "View Profile" at bounding box center [970, 185] width 38 height 8
click at [648, 182] on div at bounding box center [784, 279] width 1568 height 558
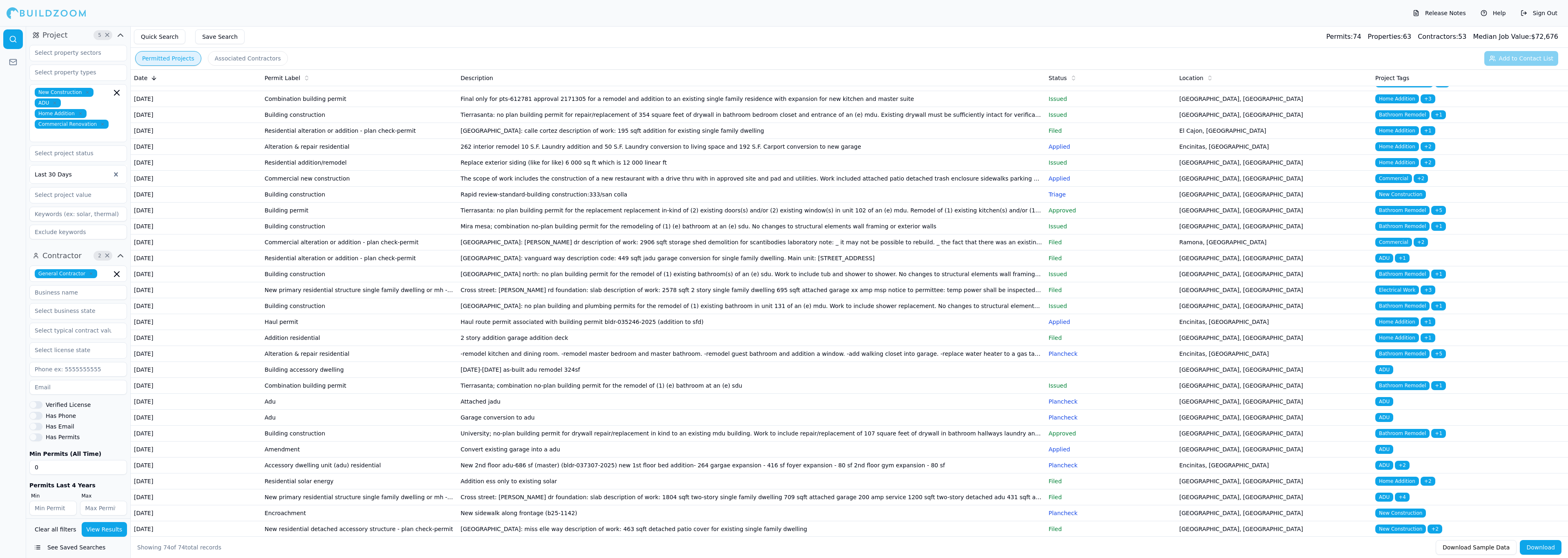
scroll to position [858, 0]
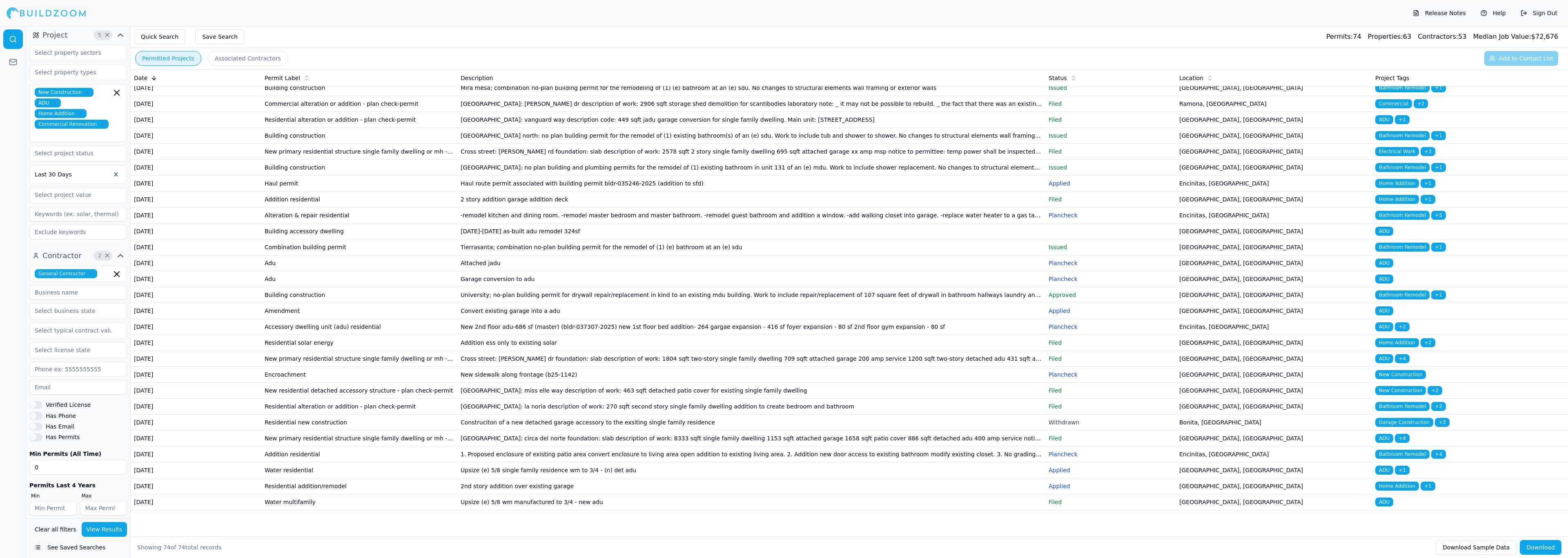
click at [1429, 8] on button "Release Notes" at bounding box center [1439, 13] width 61 height 13
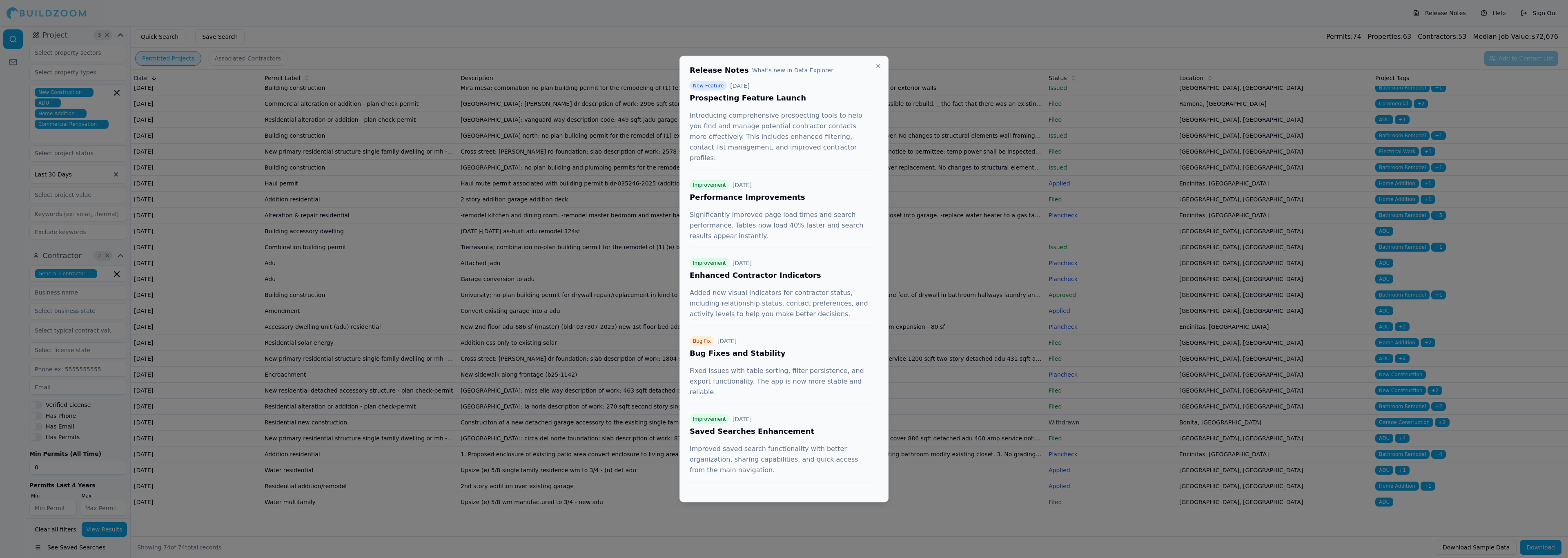
scroll to position [1, 0]
click at [880, 68] on button "Close" at bounding box center [878, 66] width 7 height 7
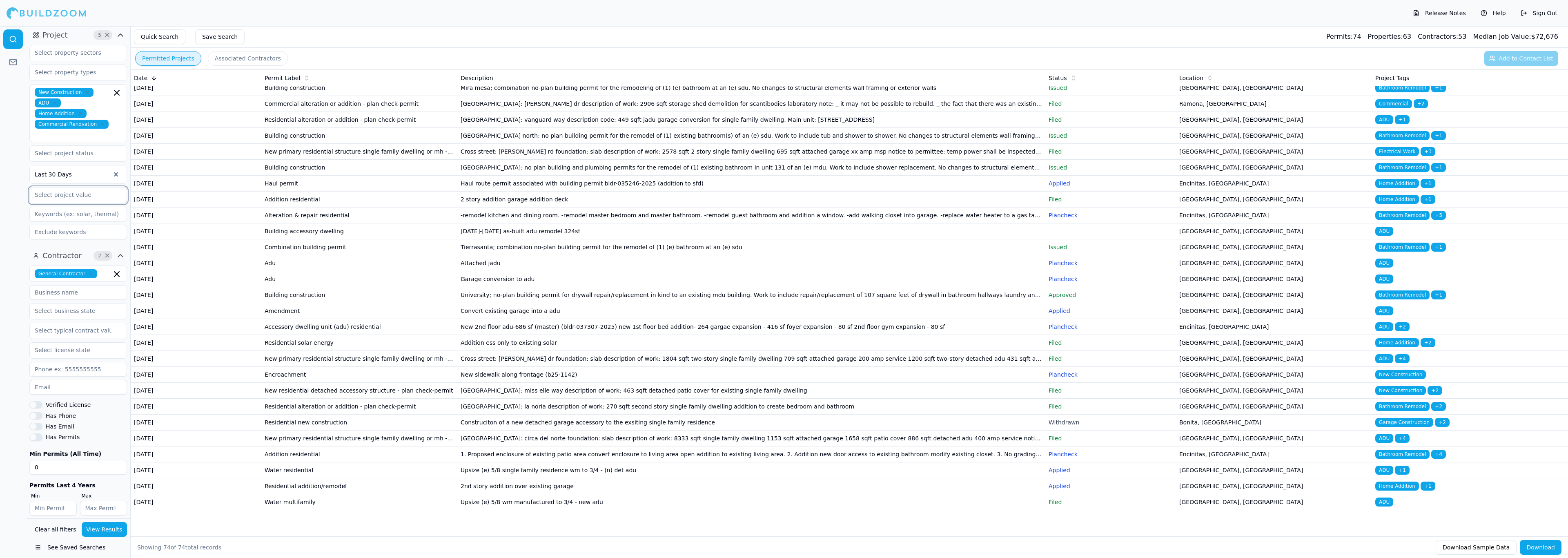
click at [83, 189] on input "text" at bounding box center [73, 195] width 86 height 15
click at [80, 165] on div "Last 30 Days" at bounding box center [78, 174] width 97 height 19
click at [87, 150] on input "text" at bounding box center [73, 153] width 86 height 15
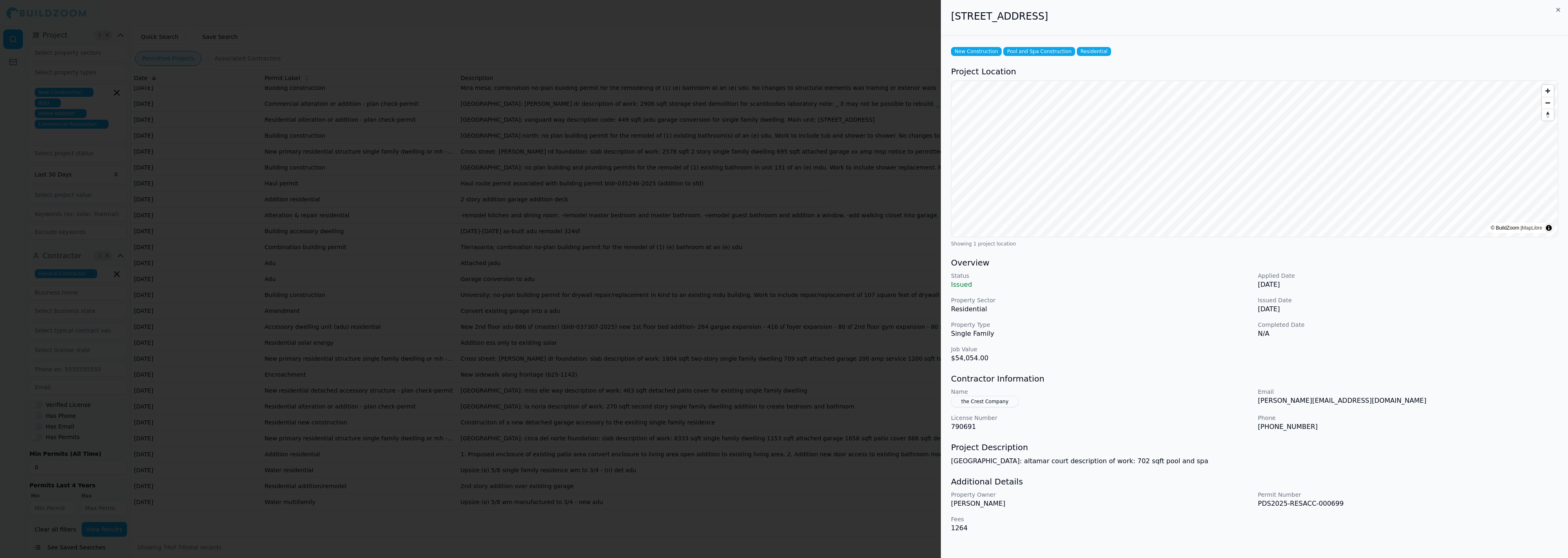
click at [954, 283] on p "Issued" at bounding box center [1101, 285] width 301 height 10
click at [864, 196] on div at bounding box center [784, 279] width 1568 height 558
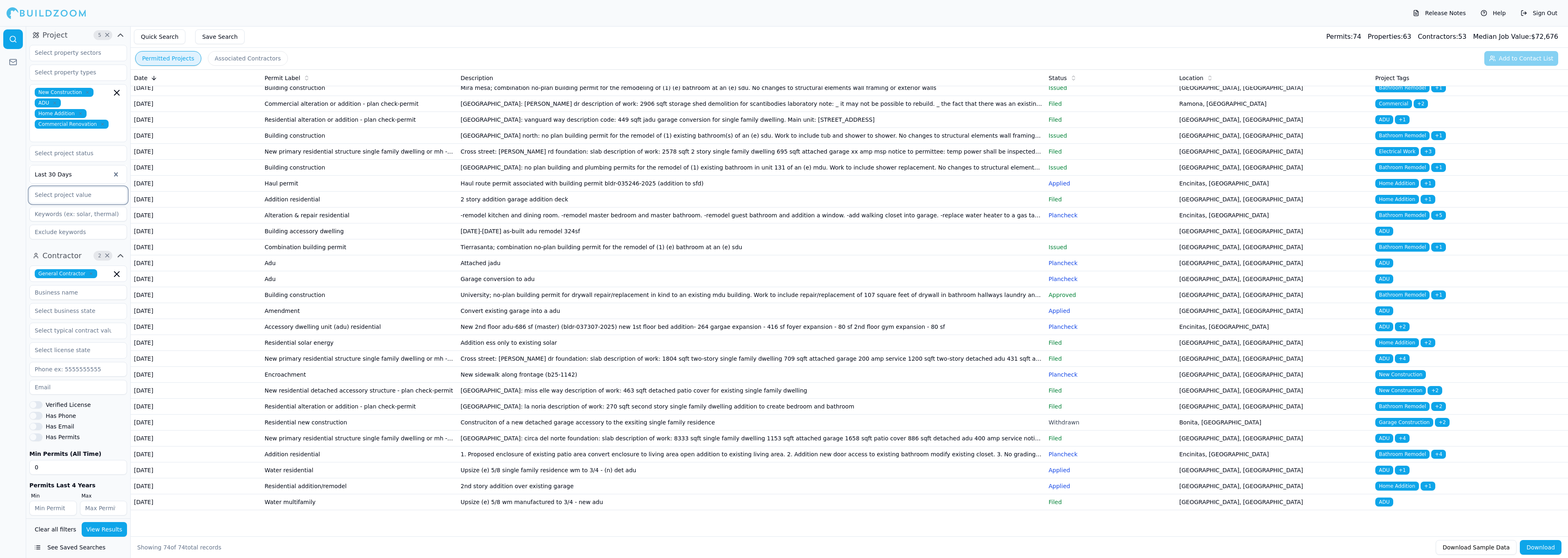
click at [79, 188] on input "text" at bounding box center [73, 195] width 86 height 15
click at [91, 136] on div "New Construction ADU Home Addition Commercial Renovation Last 30 Days" at bounding box center [78, 142] width 97 height 194
click at [93, 149] on input "text" at bounding box center [73, 153] width 86 height 15
click at [72, 258] on div "Issued" at bounding box center [79, 263] width 94 height 13
click at [16, 238] on div at bounding box center [13, 292] width 26 height 532
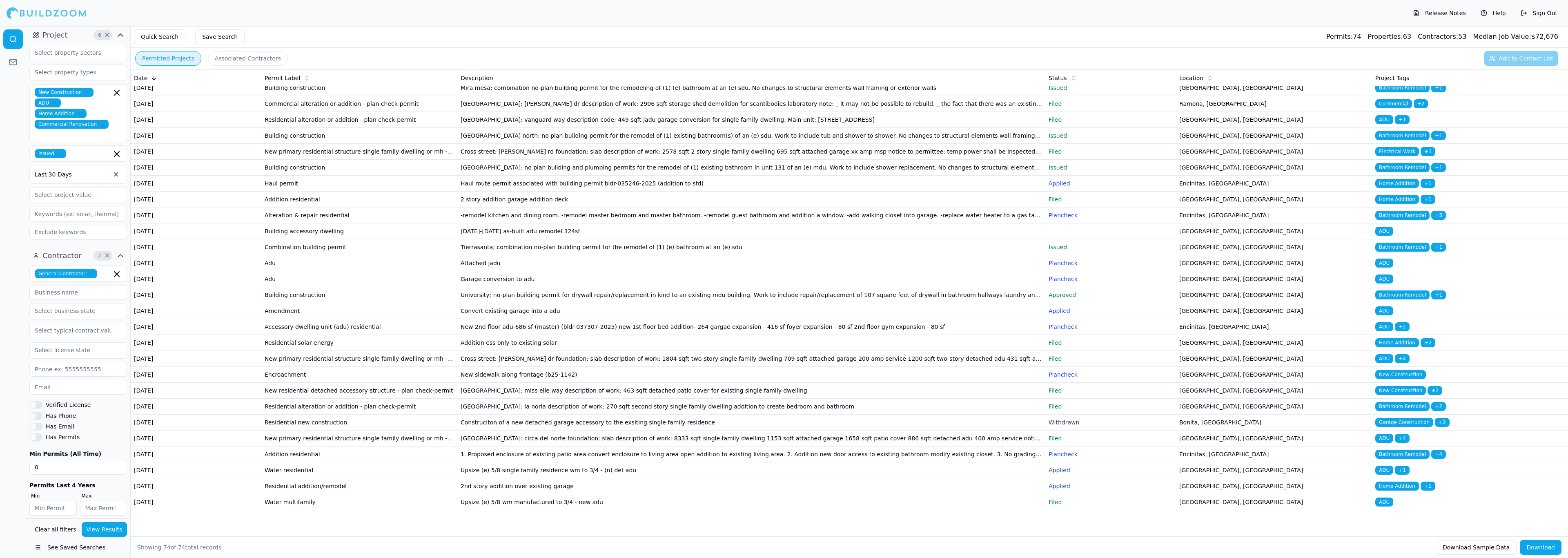
click at [88, 171] on div at bounding box center [72, 174] width 75 height 8
click at [94, 188] on input "text" at bounding box center [73, 195] width 86 height 15
click at [96, 188] on input "text" at bounding box center [73, 195] width 86 height 15
click at [89, 188] on input "text" at bounding box center [73, 195] width 86 height 15
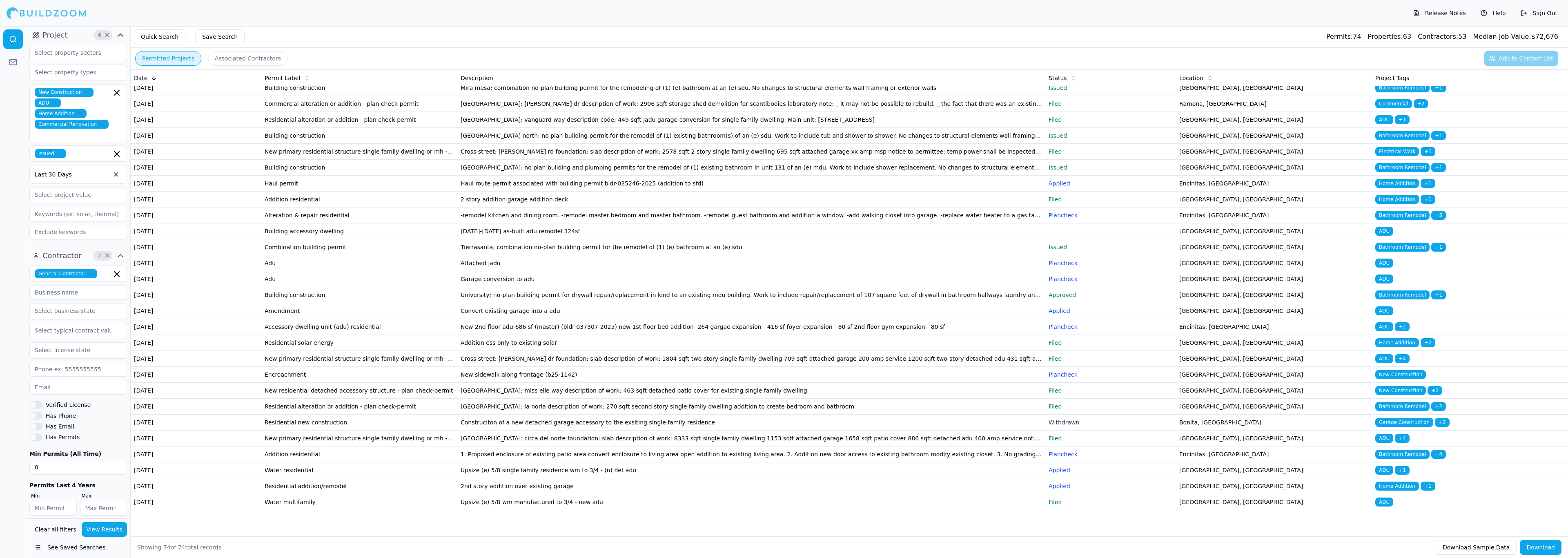
drag, startPoint x: 12, startPoint y: 205, endPoint x: 21, endPoint y: 204, distance: 9.1
click at [12, 205] on div at bounding box center [13, 292] width 26 height 532
click at [83, 208] on input at bounding box center [78, 214] width 97 height 15
click at [74, 228] on input at bounding box center [78, 232] width 97 height 15
click at [84, 207] on input at bounding box center [78, 214] width 97 height 15
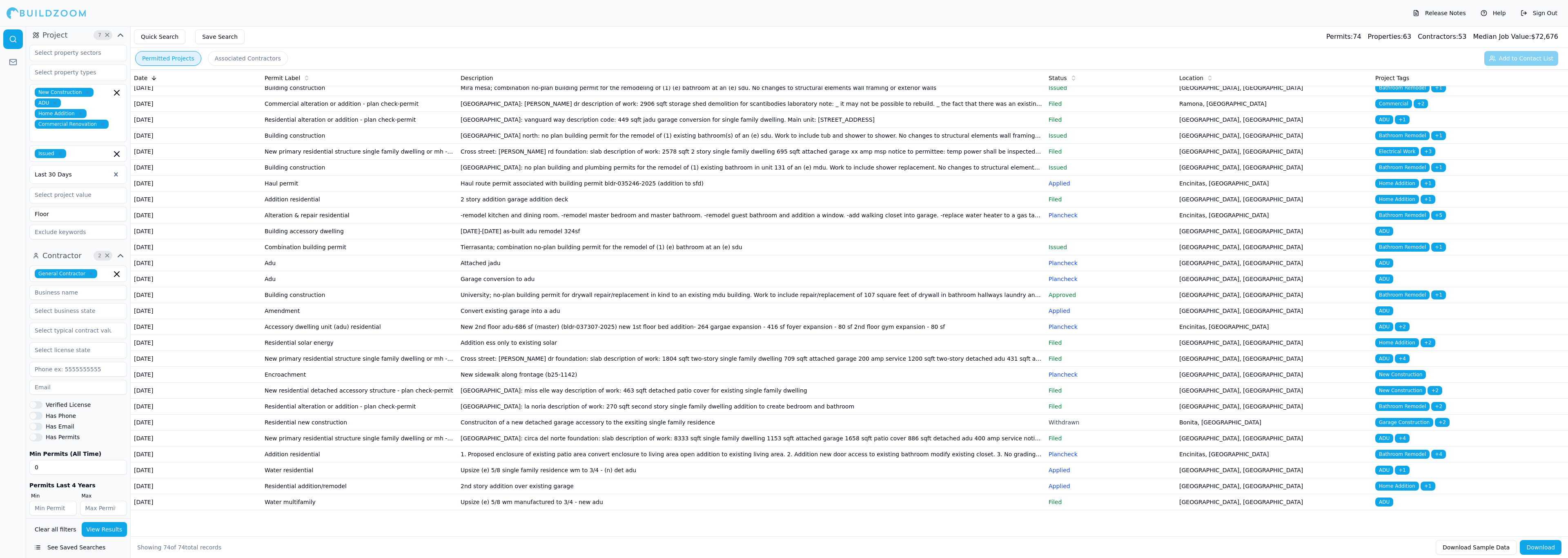
click at [111, 536] on button "View Results" at bounding box center [104, 529] width 46 height 15
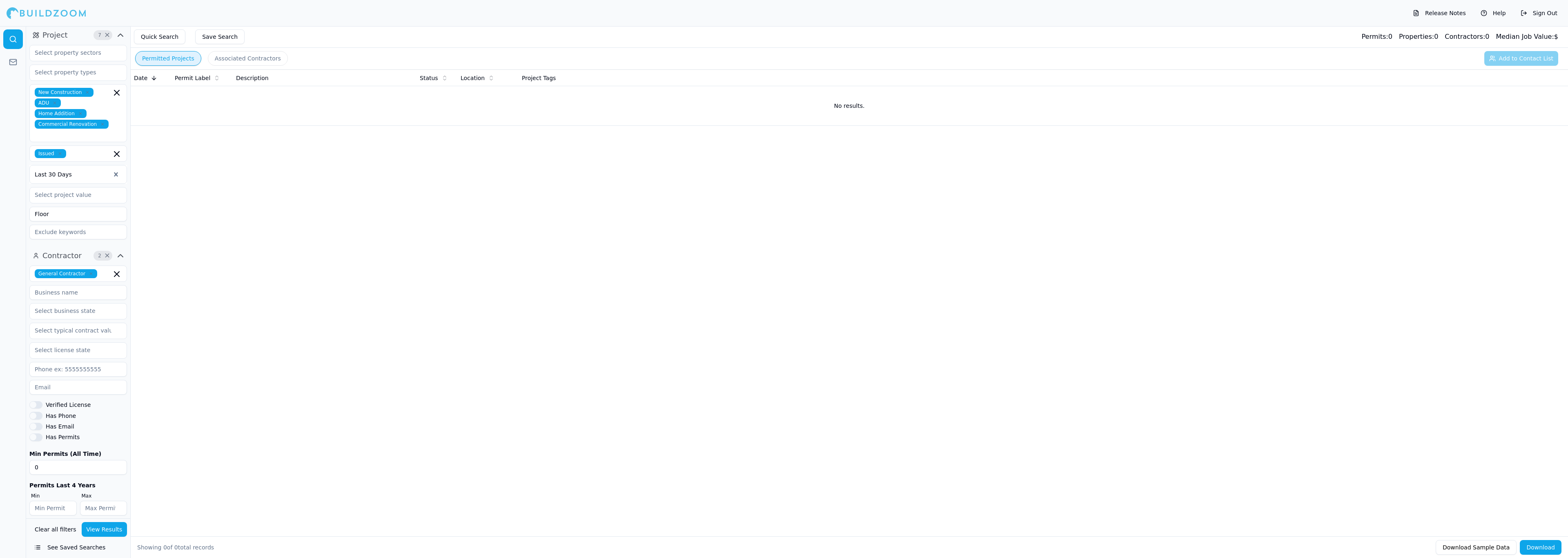
click at [64, 207] on input "Floor" at bounding box center [78, 214] width 97 height 15
type input "Flooring"
click at [97, 171] on div at bounding box center [72, 174] width 75 height 8
click at [57, 231] on div "Last 6 Months" at bounding box center [78, 235] width 97 height 13
click at [105, 532] on button "View Results" at bounding box center [104, 529] width 46 height 15
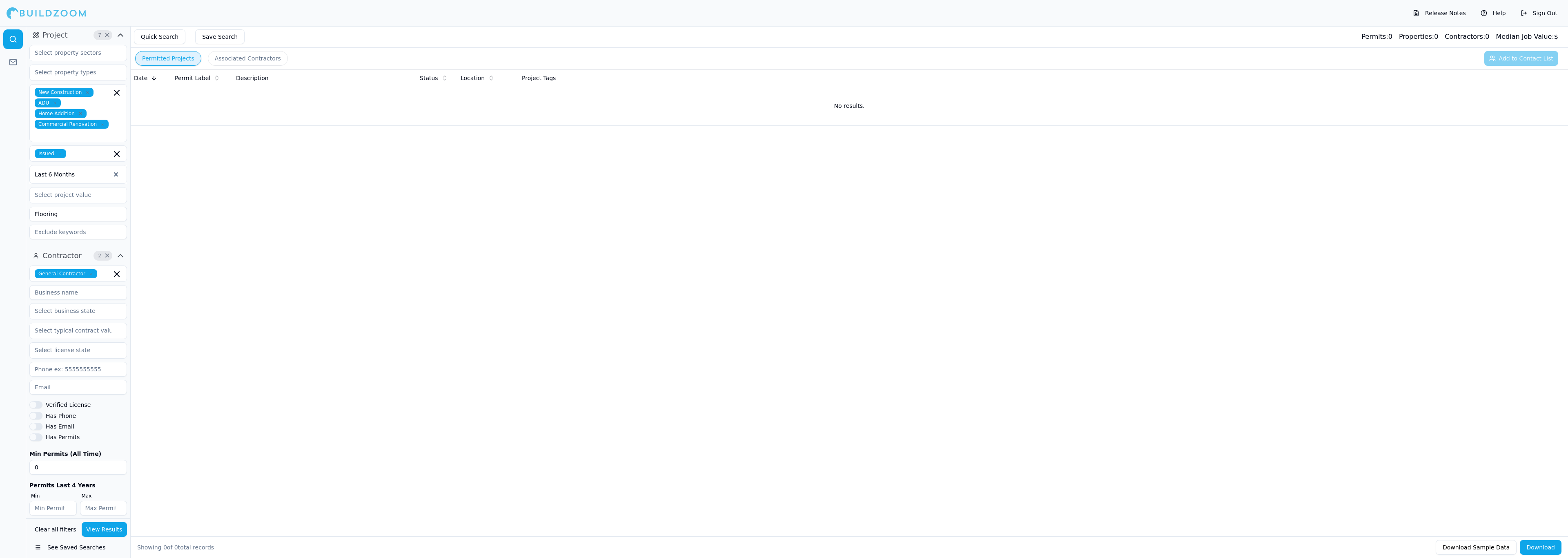
click at [80, 214] on input "Flooring" at bounding box center [78, 214] width 97 height 15
click at [198, 214] on div "Date Permit Label Description Status Location Project Tags No results." at bounding box center [849, 290] width 1437 height 441
click at [93, 208] on input at bounding box center [78, 214] width 97 height 15
click at [102, 191] on input "text" at bounding box center [73, 195] width 86 height 15
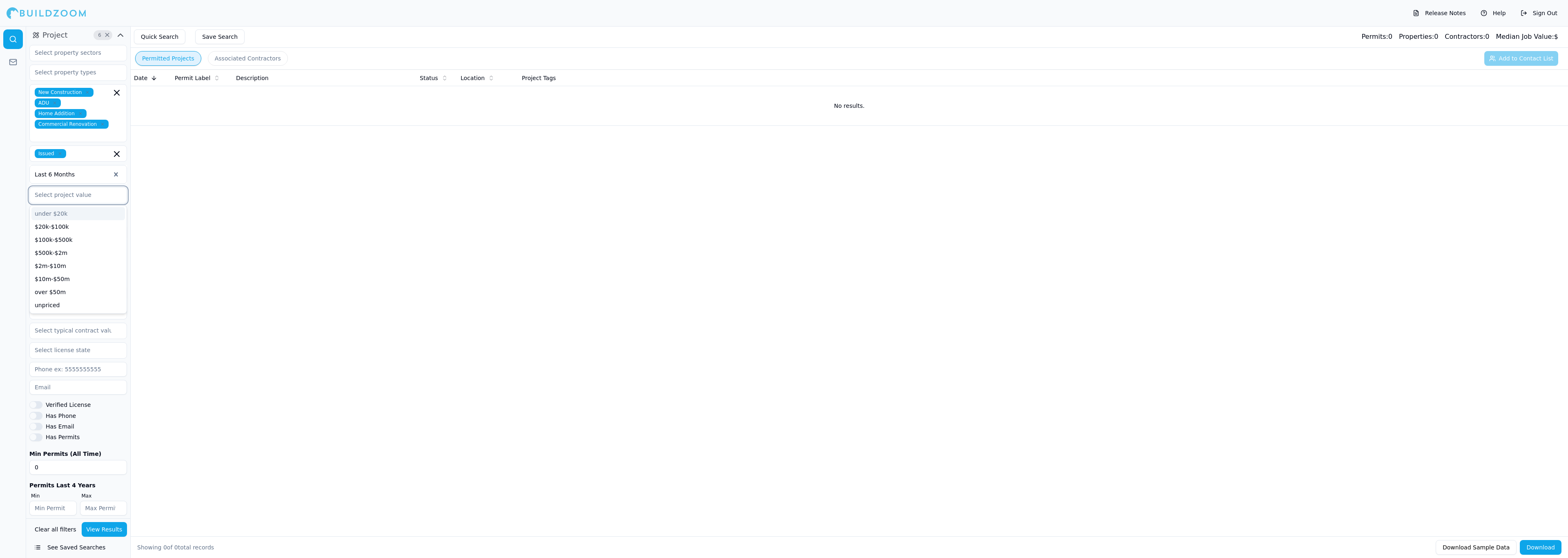
click at [102, 191] on input "text" at bounding box center [73, 195] width 86 height 15
click at [102, 192] on input "text" at bounding box center [73, 195] width 86 height 15
click at [86, 169] on div "Last 6 Months" at bounding box center [72, 174] width 75 height 10
click at [64, 204] on div "Last 30 Days" at bounding box center [78, 208] width 97 height 13
click at [100, 285] on input at bounding box center [78, 292] width 97 height 15
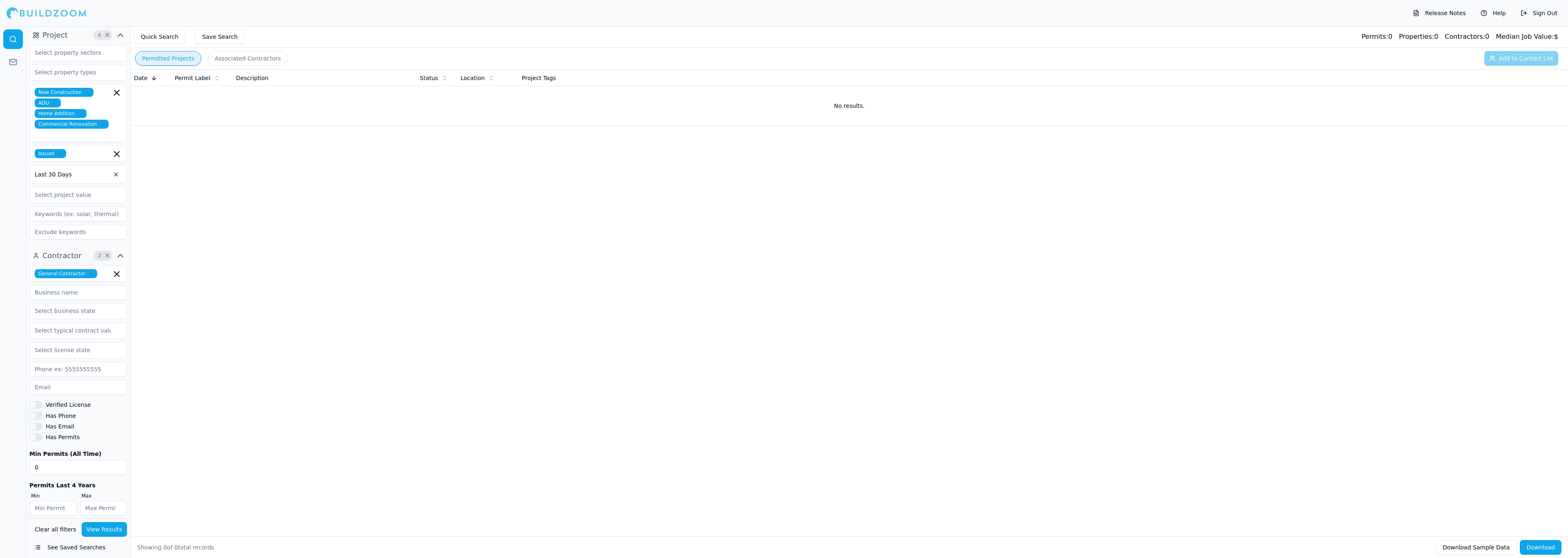
type input "Zelo Flooring"
type input "CA"
click at [95, 329] on input "text" at bounding box center [73, 331] width 86 height 15
click at [97, 327] on input "text" at bounding box center [73, 331] width 86 height 15
click at [102, 538] on div "Clear all filters View Results See Saved Searches" at bounding box center [78, 538] width 104 height 40
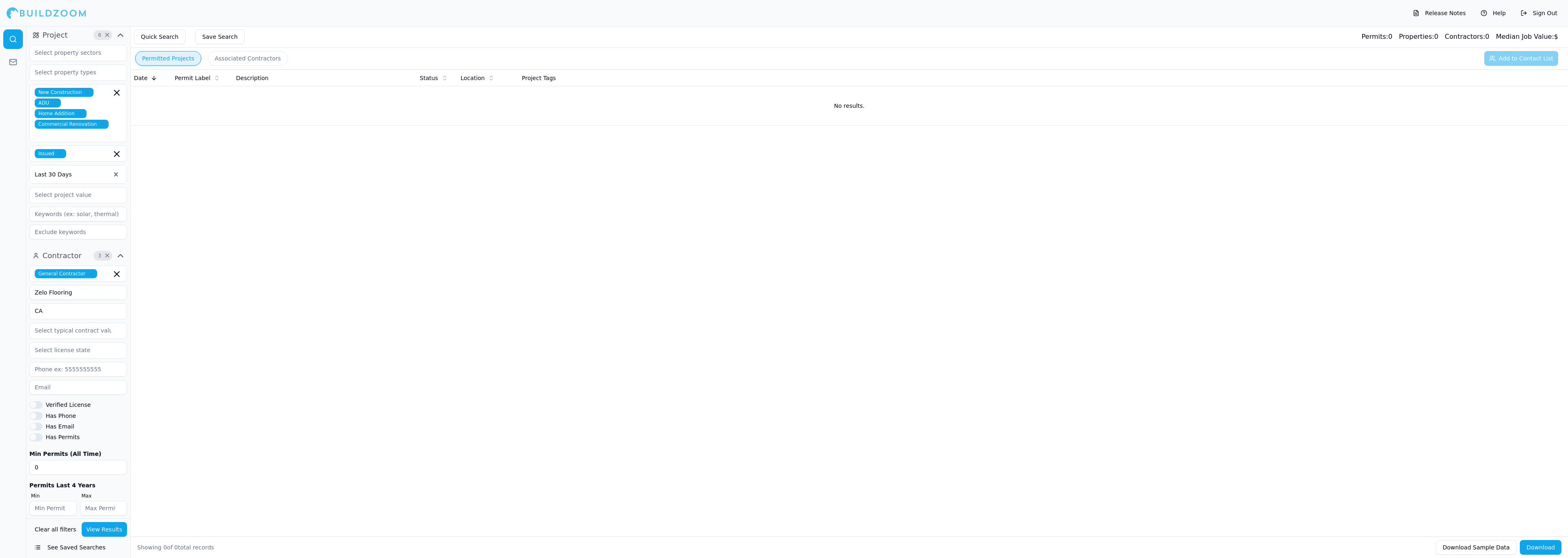
click at [111, 527] on button "View Results" at bounding box center [104, 529] width 46 height 15
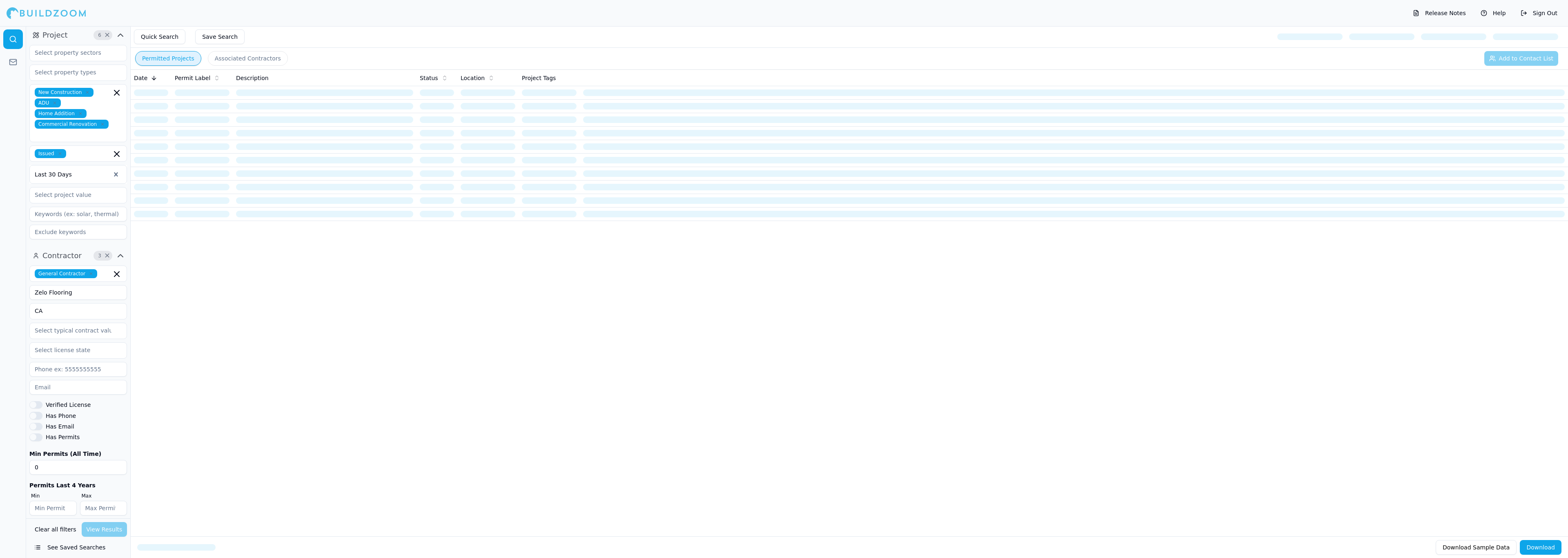
click at [94, 269] on div "General Contractor" at bounding box center [78, 274] width 87 height 9
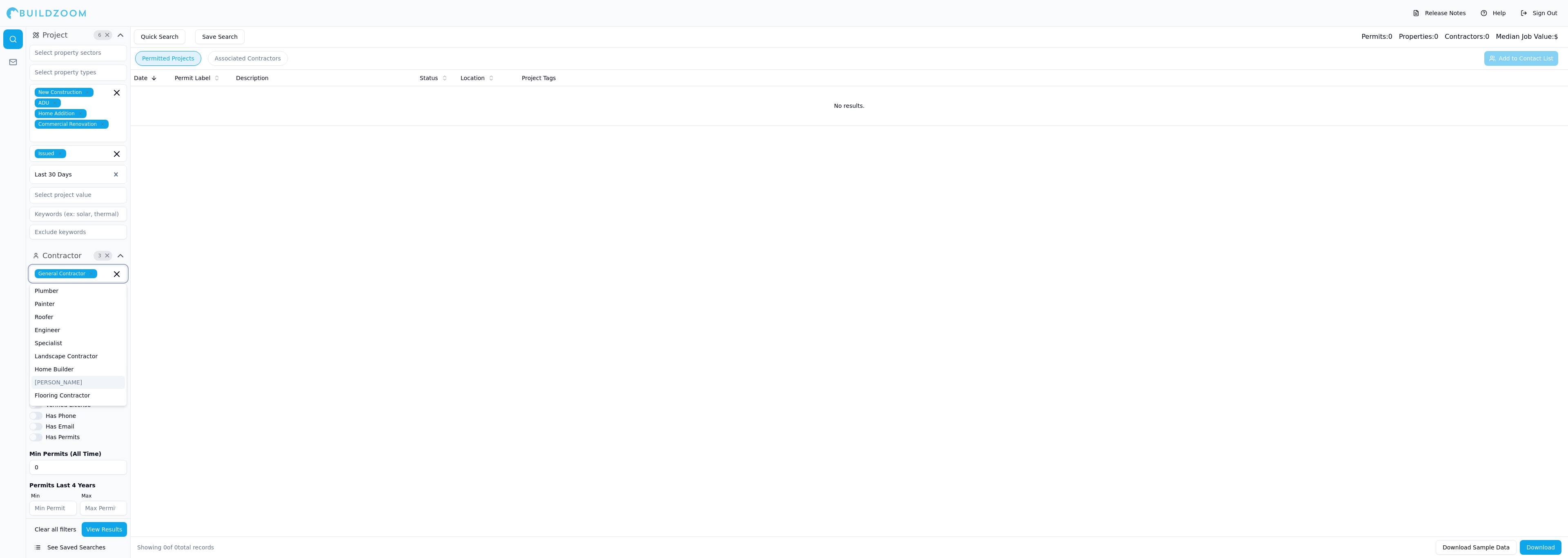
scroll to position [62, 0]
click at [85, 369] on div "Flooring Contractor" at bounding box center [79, 374] width 94 height 13
click at [105, 531] on button "View Results" at bounding box center [104, 529] width 46 height 15
click at [84, 297] on input "Zelo Flooring" at bounding box center [78, 303] width 97 height 15
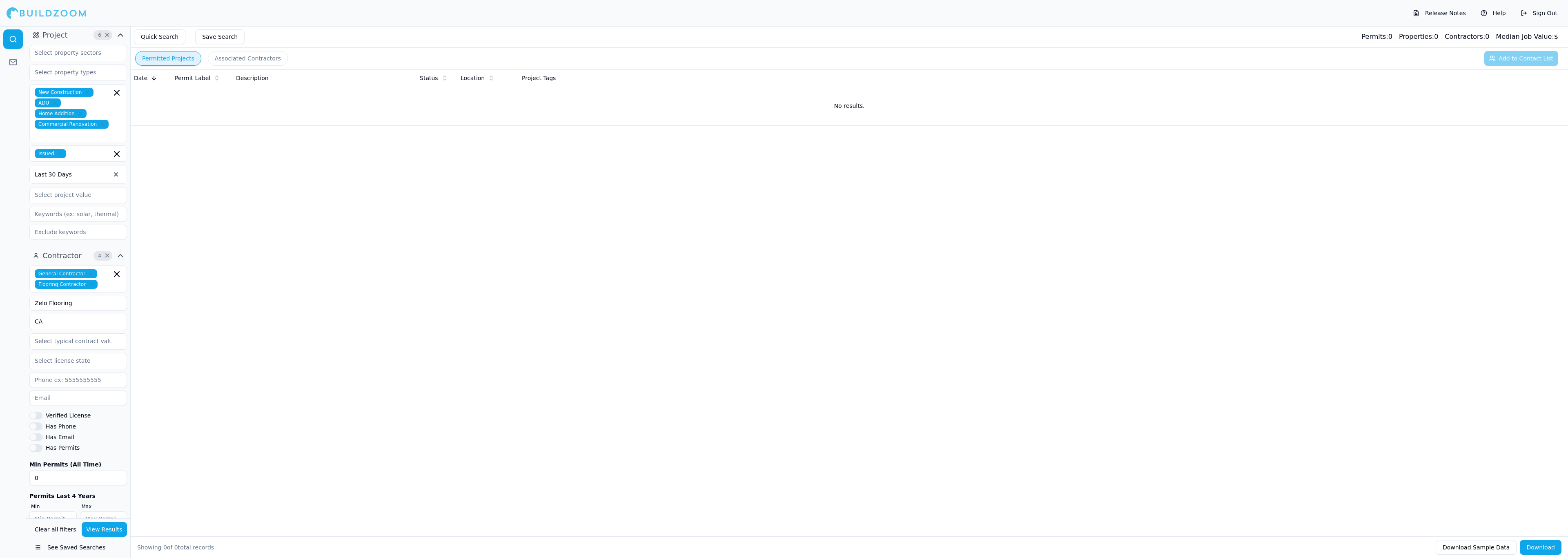
click at [84, 297] on input "Zelo Flooring" at bounding box center [78, 303] width 97 height 15
click at [248, 341] on div "Date Permit Label Description Status Location Project Tags No results." at bounding box center [849, 290] width 1437 height 441
click at [65, 316] on input "CA" at bounding box center [73, 322] width 86 height 15
type input "C"
click at [108, 536] on button "View Results" at bounding box center [104, 529] width 46 height 15
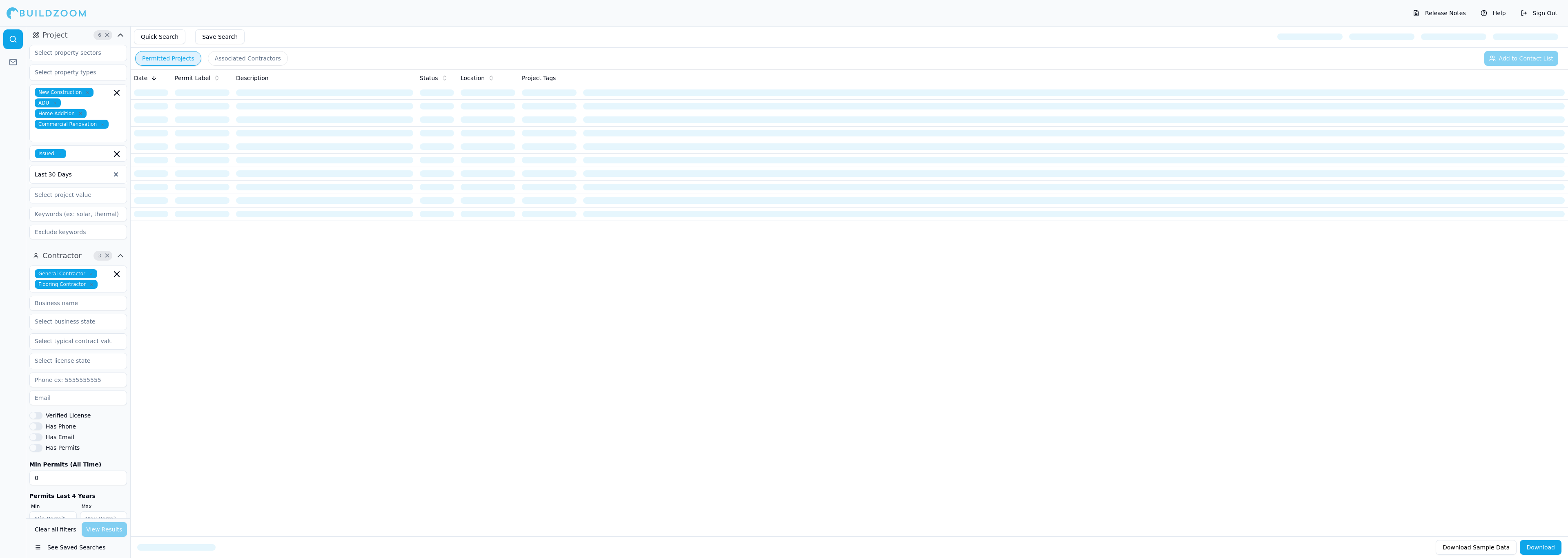
click at [121, 251] on icon "button" at bounding box center [121, 256] width 10 height 10
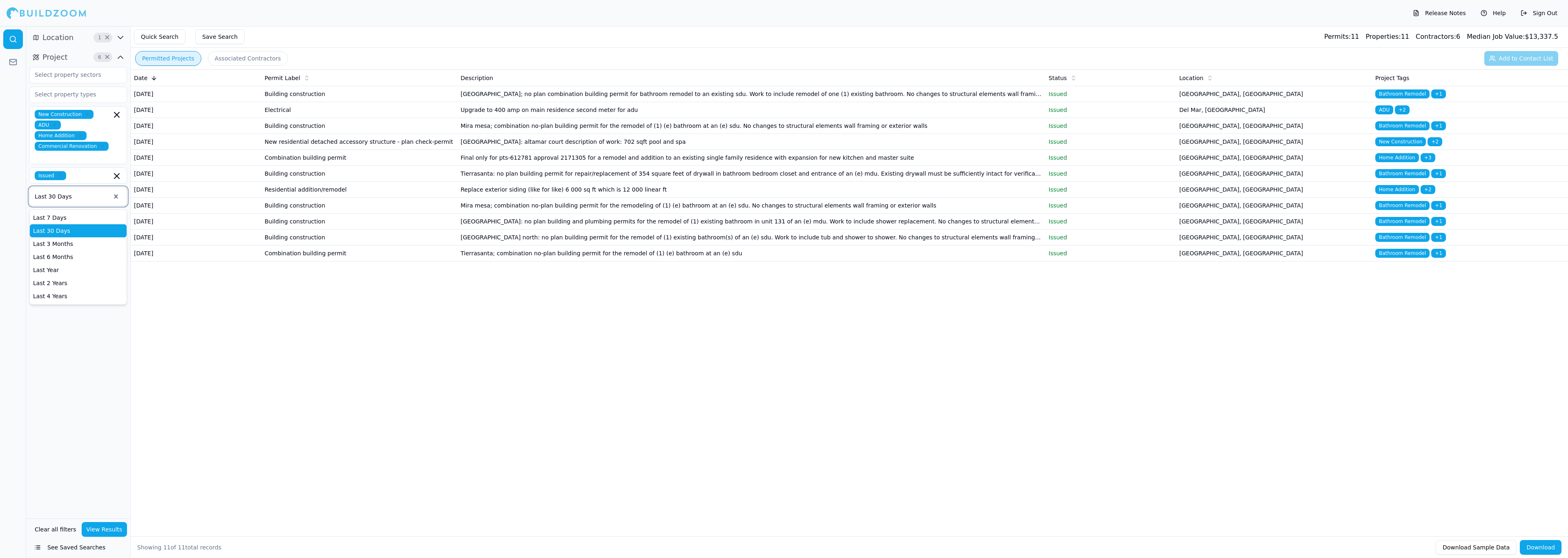
click at [89, 192] on div at bounding box center [72, 196] width 75 height 8
click at [122, 273] on icon "button" at bounding box center [121, 278] width 10 height 10
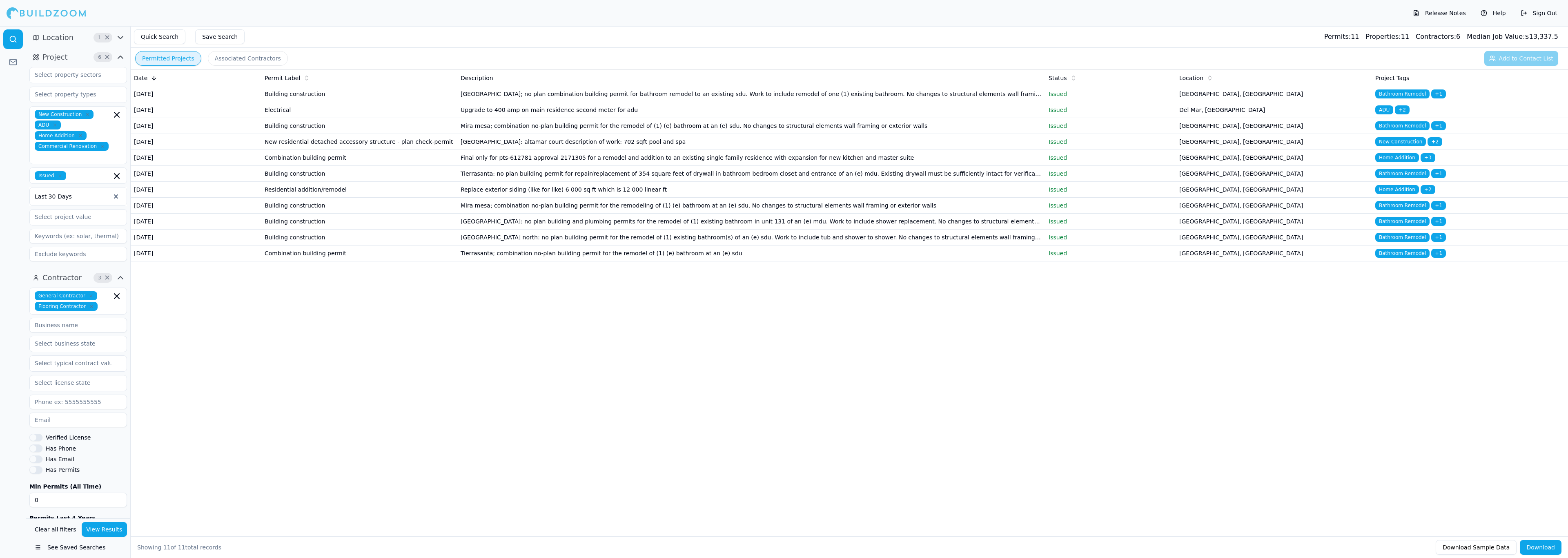
click at [89, 294] on icon "button" at bounding box center [91, 296] width 5 height 5
click at [111, 531] on button "View Results" at bounding box center [104, 529] width 46 height 15
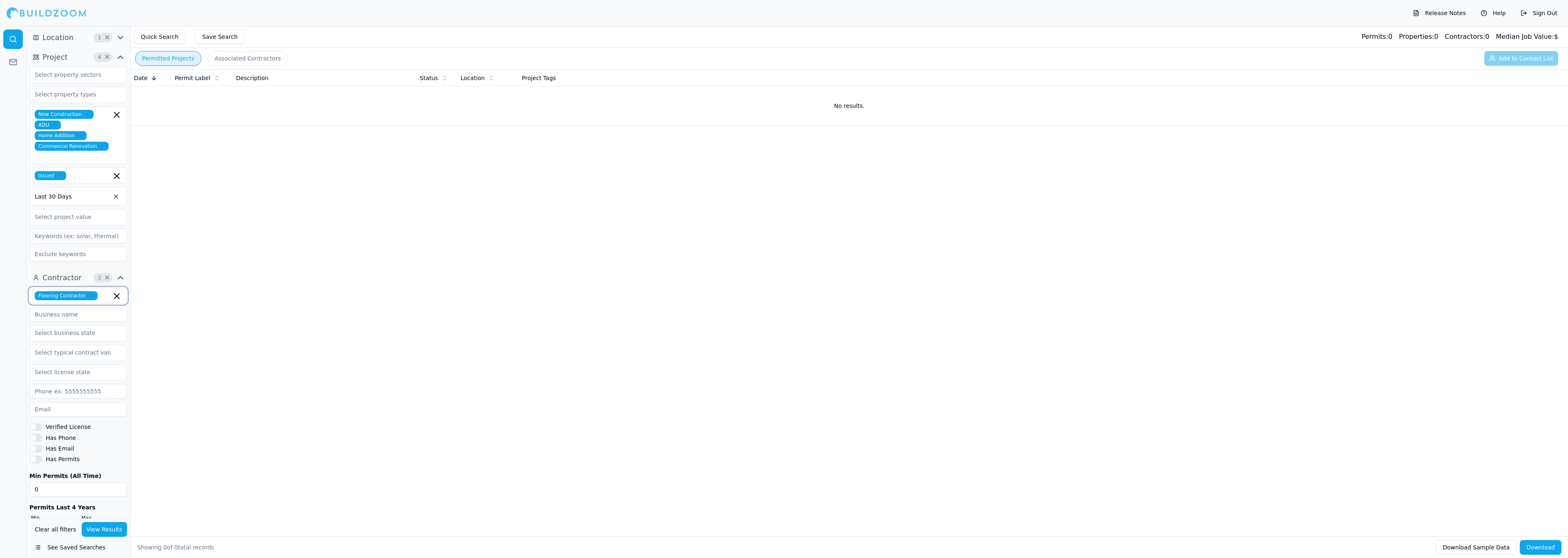
click at [101, 291] on input "text" at bounding box center [106, 295] width 10 height 9
click at [79, 310] on div "General Contractor" at bounding box center [79, 314] width 94 height 13
click at [112, 527] on button "View Results" at bounding box center [104, 529] width 46 height 15
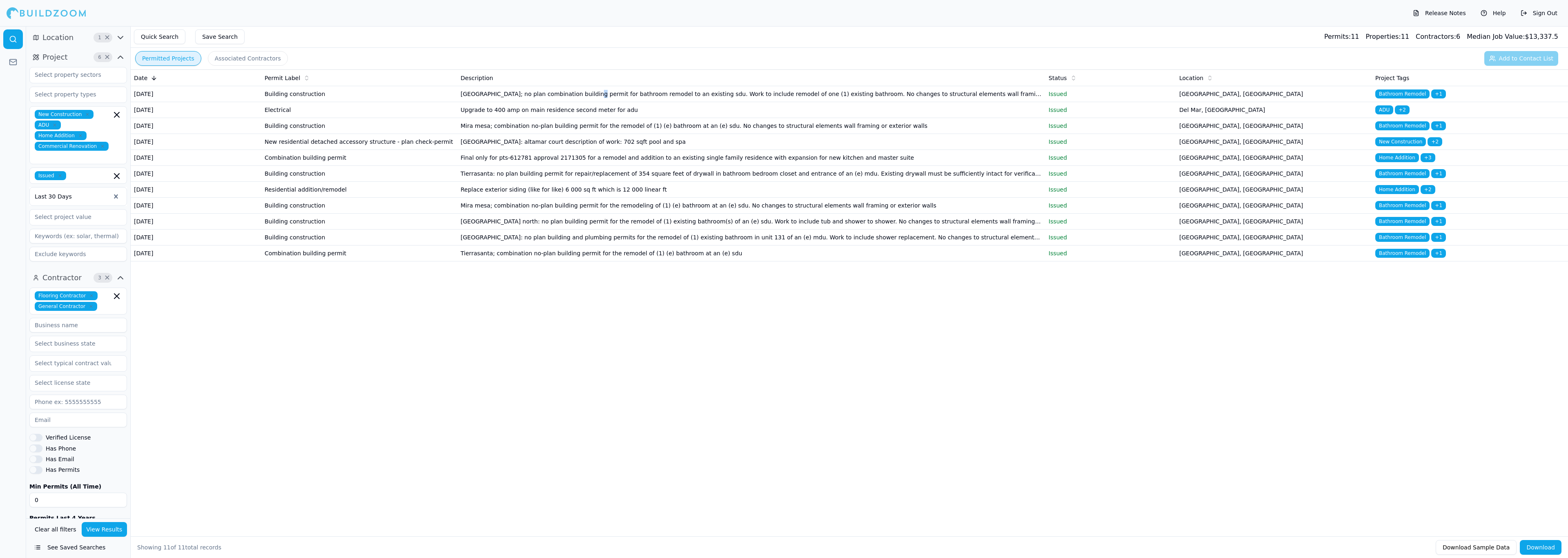
click at [581, 102] on td "[GEOGRAPHIC_DATA]; no plan combination building permit for bathroom remodel to …" at bounding box center [751, 94] width 588 height 16
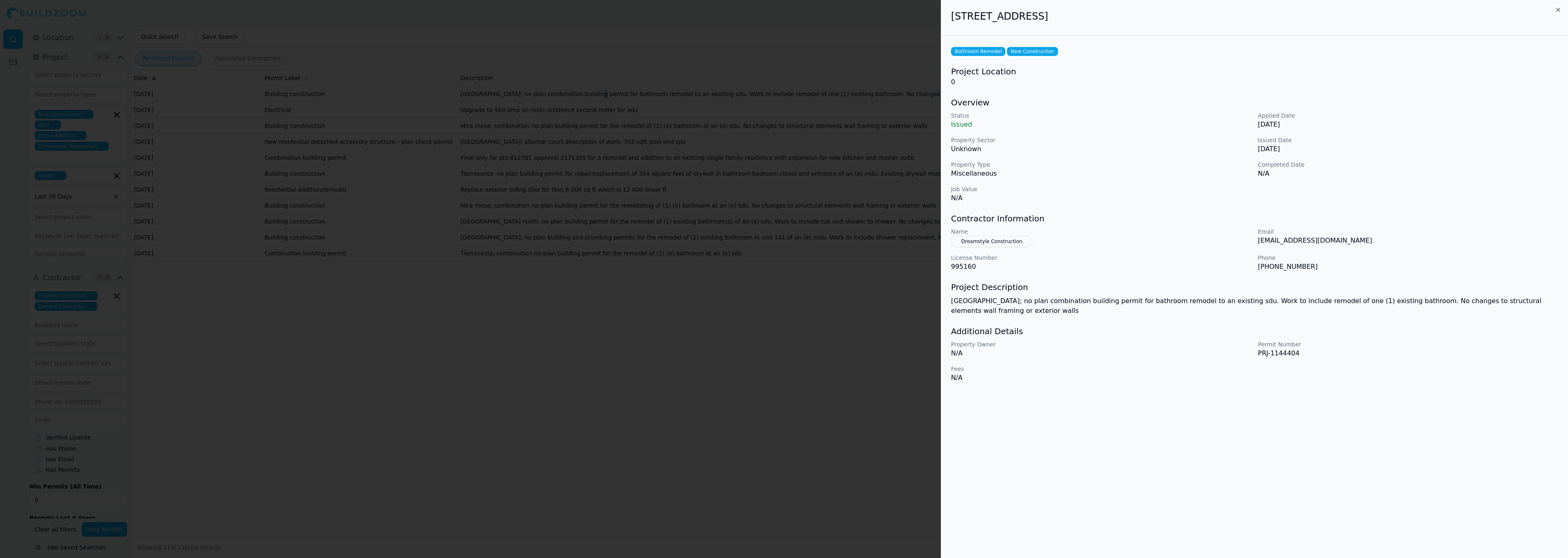
click at [1010, 237] on button "Dreamstyle Construction" at bounding box center [991, 241] width 81 height 12
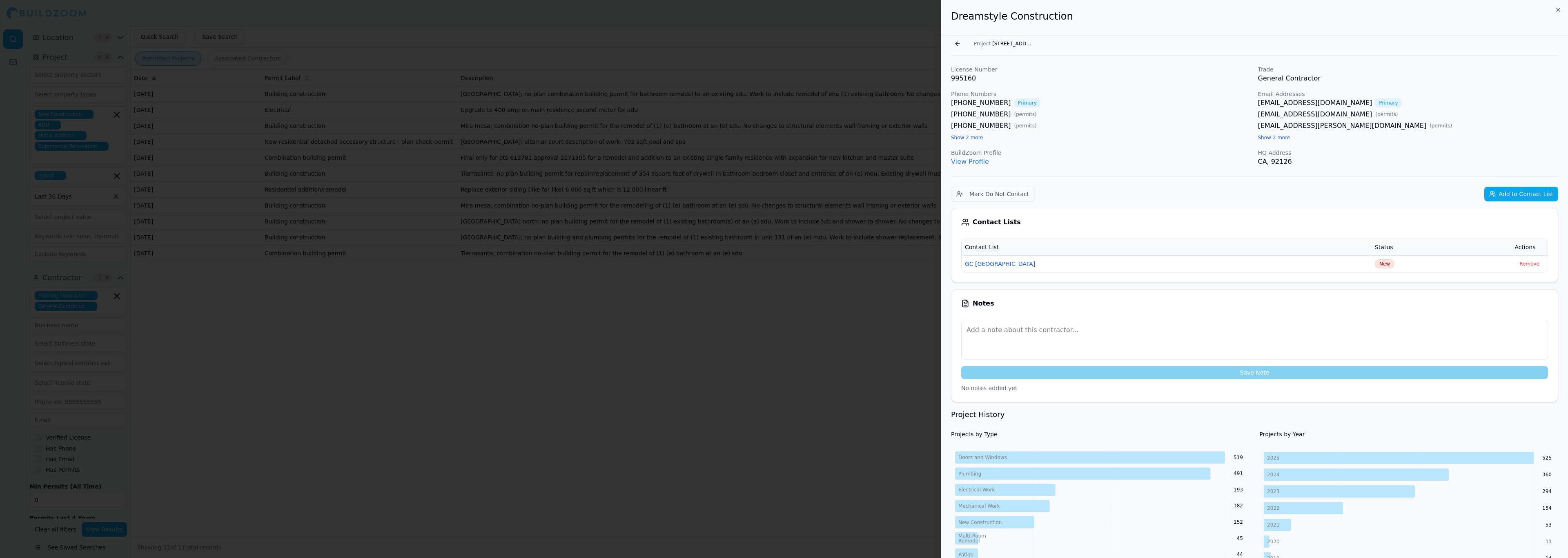
click at [1279, 133] on div "[EMAIL_ADDRESS][DOMAIN_NAME] Primary [EMAIL_ADDRESS][DOMAIN_NAME] ( permits ) […" at bounding box center [1409, 120] width 301 height 44
click at [1281, 136] on button "Show 2 more" at bounding box center [1274, 138] width 32 height 7
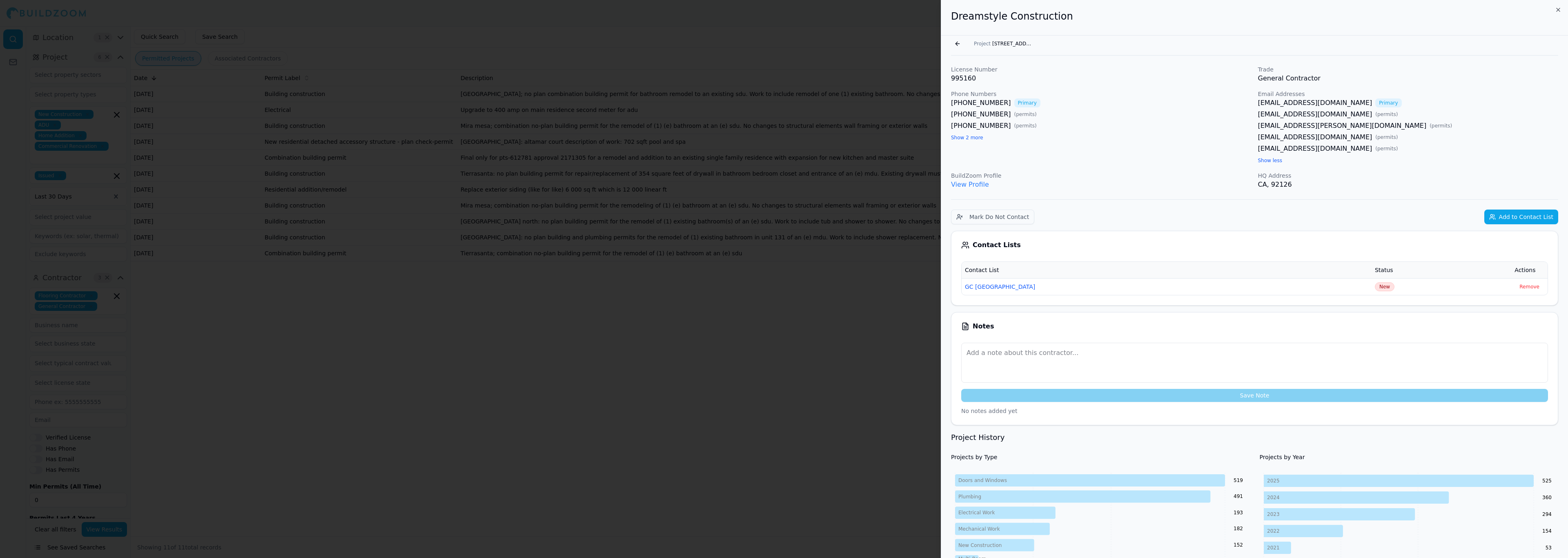
click at [309, 394] on div at bounding box center [784, 279] width 1568 height 558
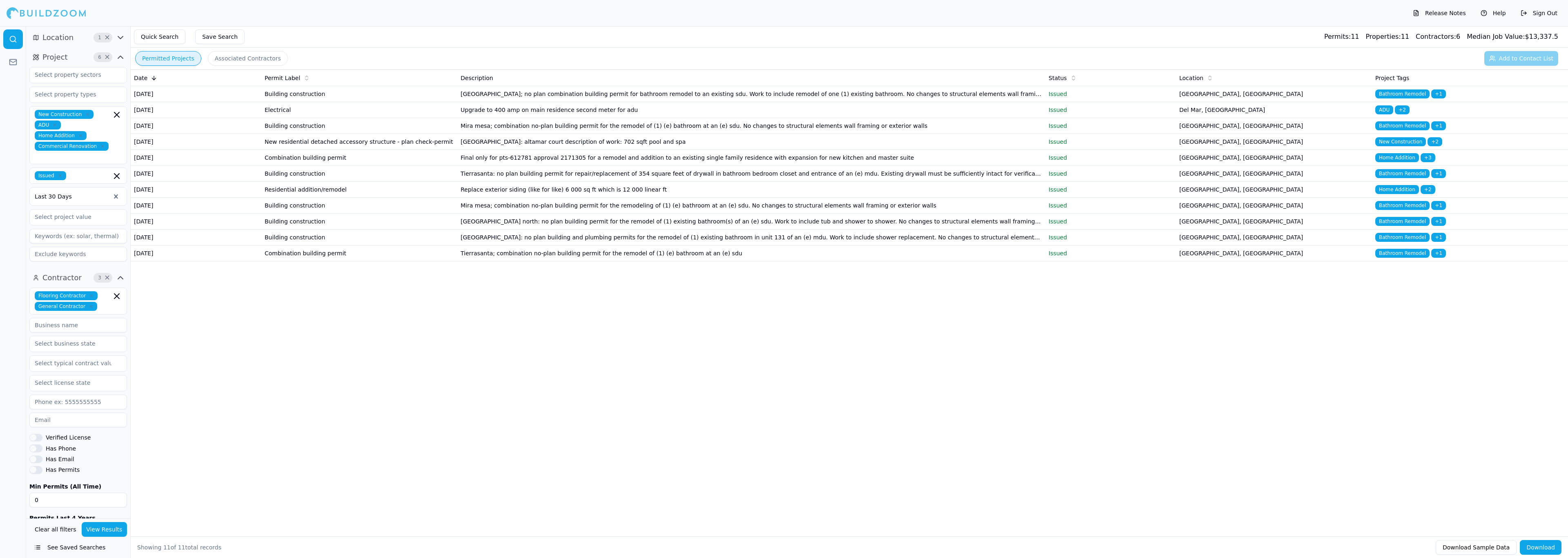
click at [634, 182] on td "Tierrasanta: no plan building permit for repair/replacement of 354 square feet …" at bounding box center [751, 174] width 588 height 16
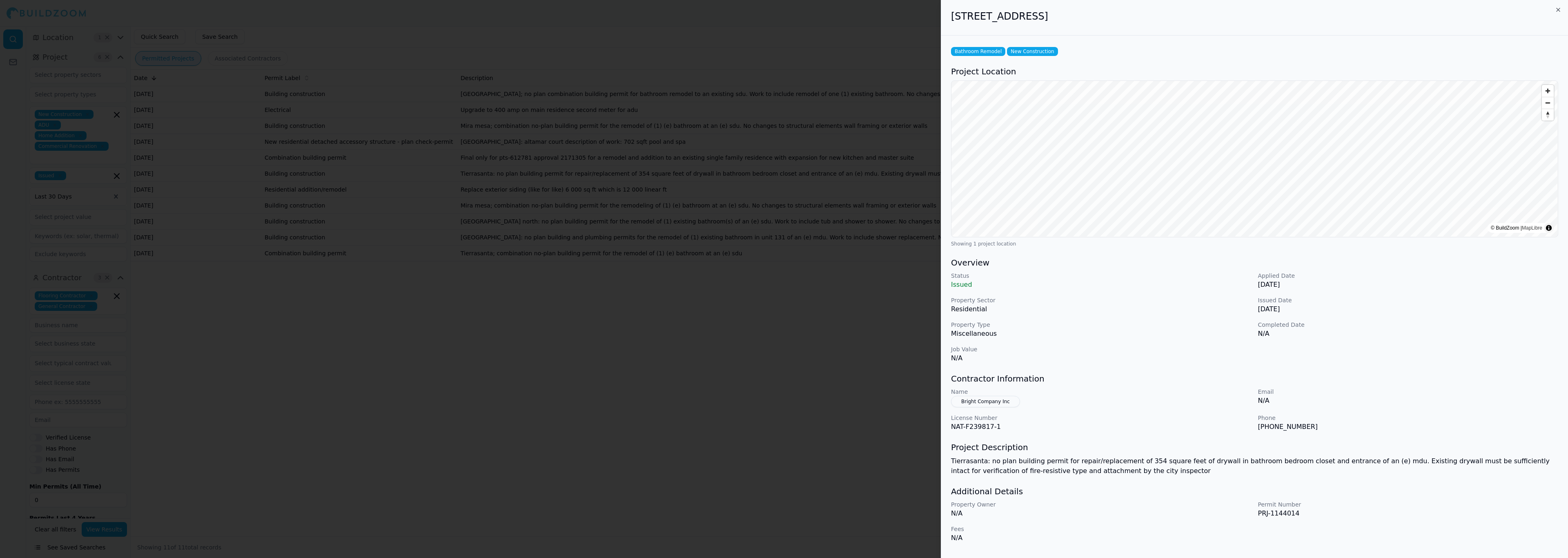
click at [1039, 501] on p "Property Owner" at bounding box center [1101, 504] width 301 height 8
click at [1003, 400] on button "Bright Company Inc" at bounding box center [985, 401] width 69 height 12
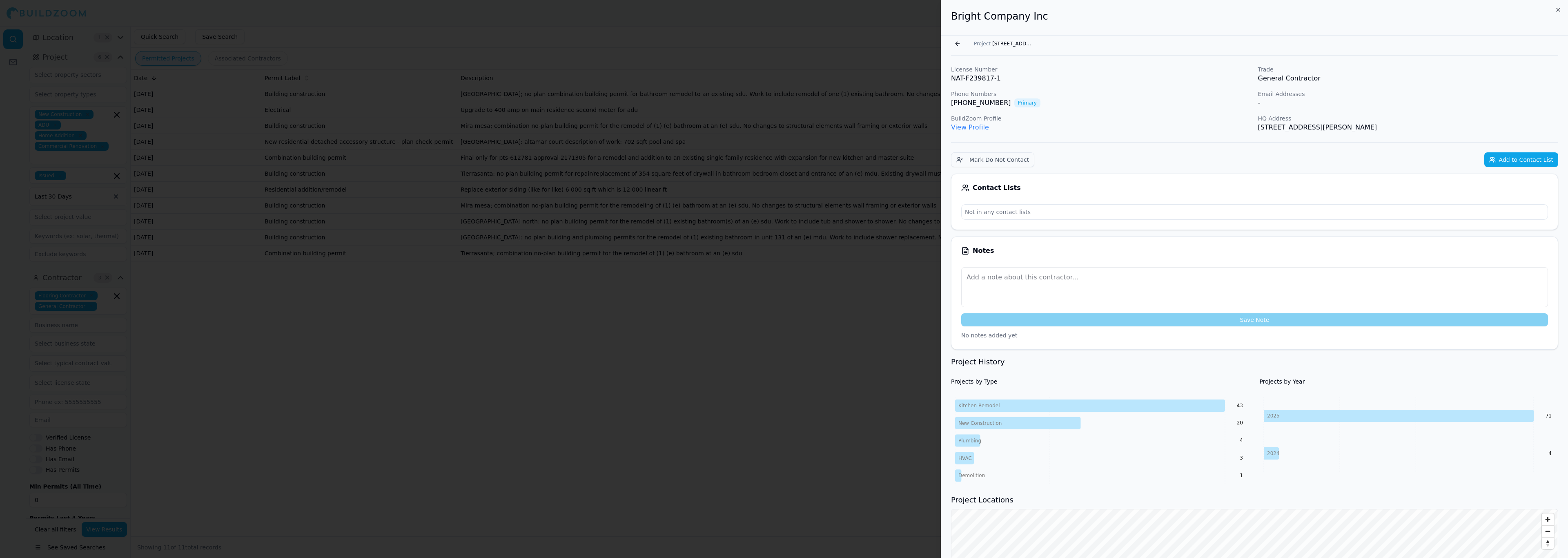
click at [481, 404] on div at bounding box center [784, 279] width 1568 height 558
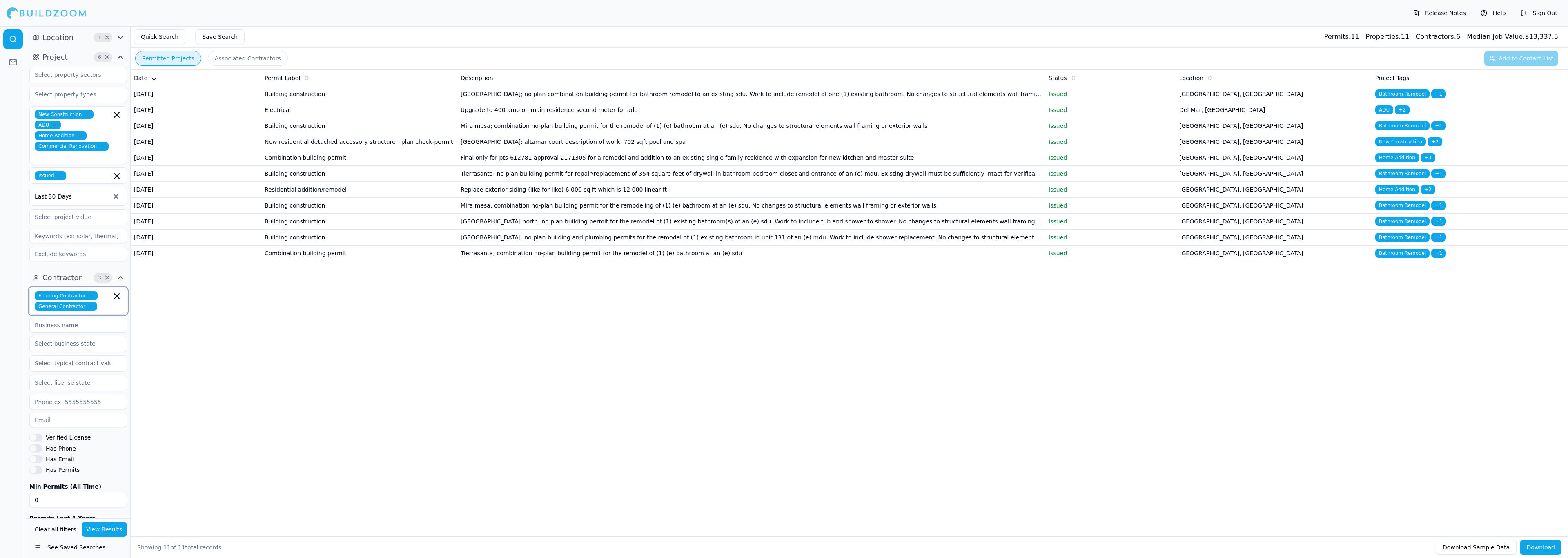
click at [100, 302] on input "text" at bounding box center [106, 306] width 11 height 9
click at [200, 462] on div "Date Permit Label Description Status Location Project Tags [DATE] Building cons…" at bounding box center [849, 290] width 1437 height 441
click at [118, 276] on button "Contractor 3 ×" at bounding box center [78, 277] width 97 height 13
click at [121, 274] on icon "button" at bounding box center [121, 278] width 10 height 10
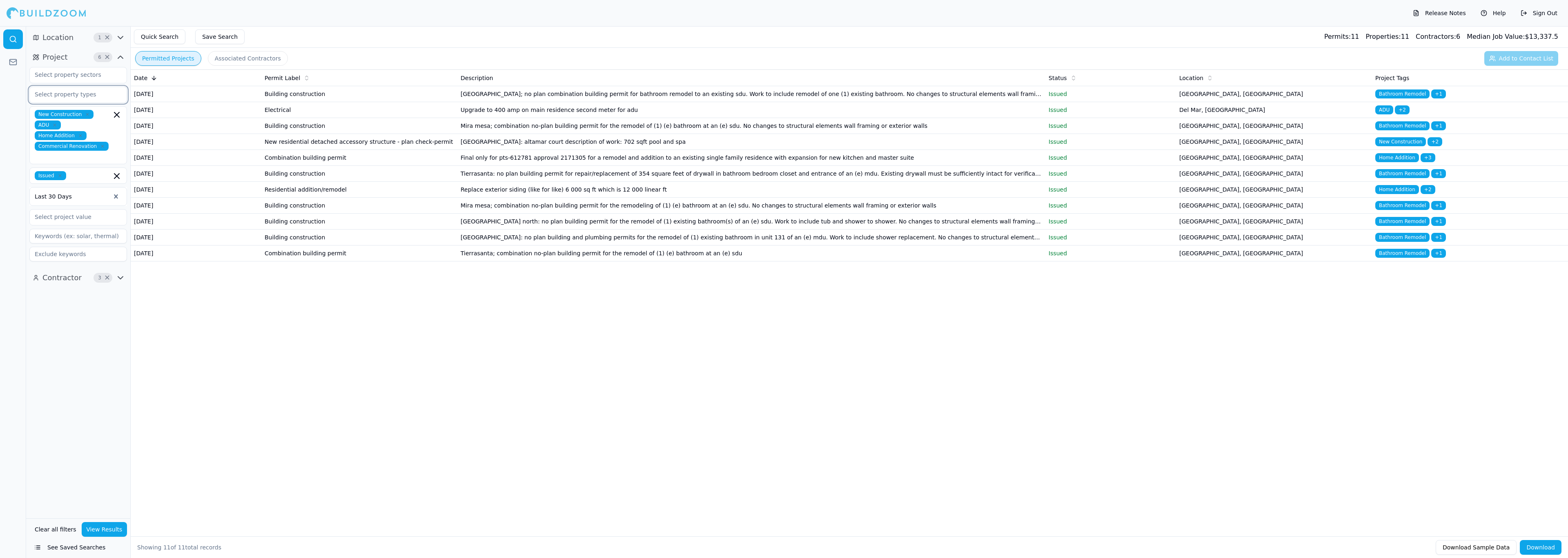
click at [93, 96] on input "text" at bounding box center [73, 94] width 86 height 15
click at [200, 418] on div "Date Permit Label Description Status Location Project Tags [DATE] Building cons…" at bounding box center [849, 290] width 1437 height 441
click at [89, 76] on input "text" at bounding box center [73, 75] width 86 height 15
click at [87, 74] on input "text" at bounding box center [73, 75] width 86 height 15
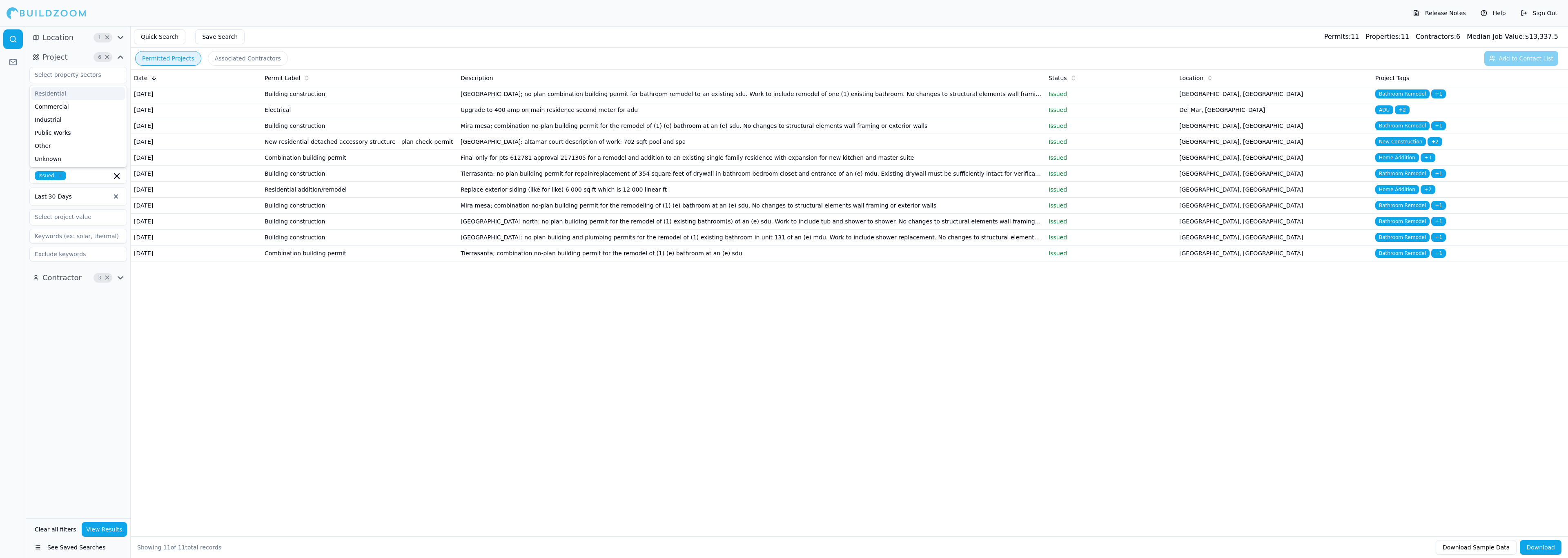
click at [80, 57] on button "Project 6 ×" at bounding box center [78, 57] width 97 height 13
click at [77, 57] on button "Project 6 ×" at bounding box center [78, 57] width 97 height 13
click at [71, 33] on button "Location 1 ×" at bounding box center [78, 37] width 97 height 13
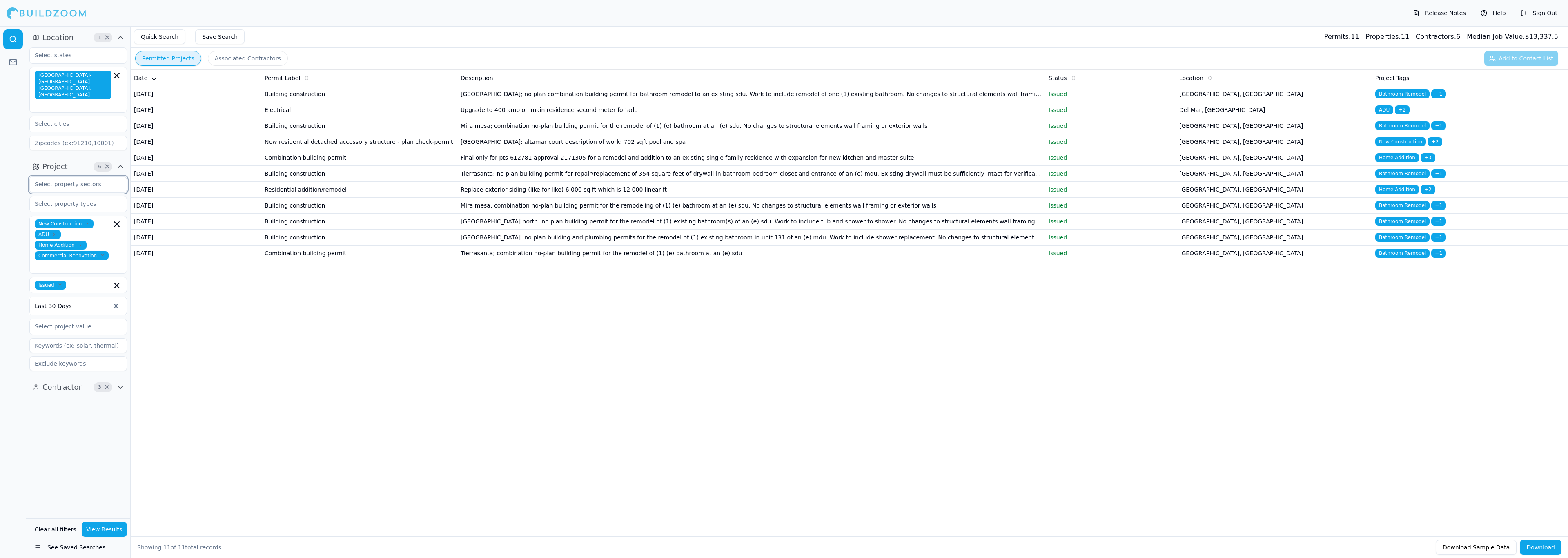
click at [86, 177] on input "text" at bounding box center [73, 184] width 86 height 15
click at [91, 177] on input "text" at bounding box center [73, 184] width 86 height 15
click at [122, 162] on icon "button" at bounding box center [121, 167] width 10 height 10
click at [96, 523] on button "View Results" at bounding box center [104, 529] width 46 height 15
